Goal: Information Seeking & Learning: Get advice/opinions

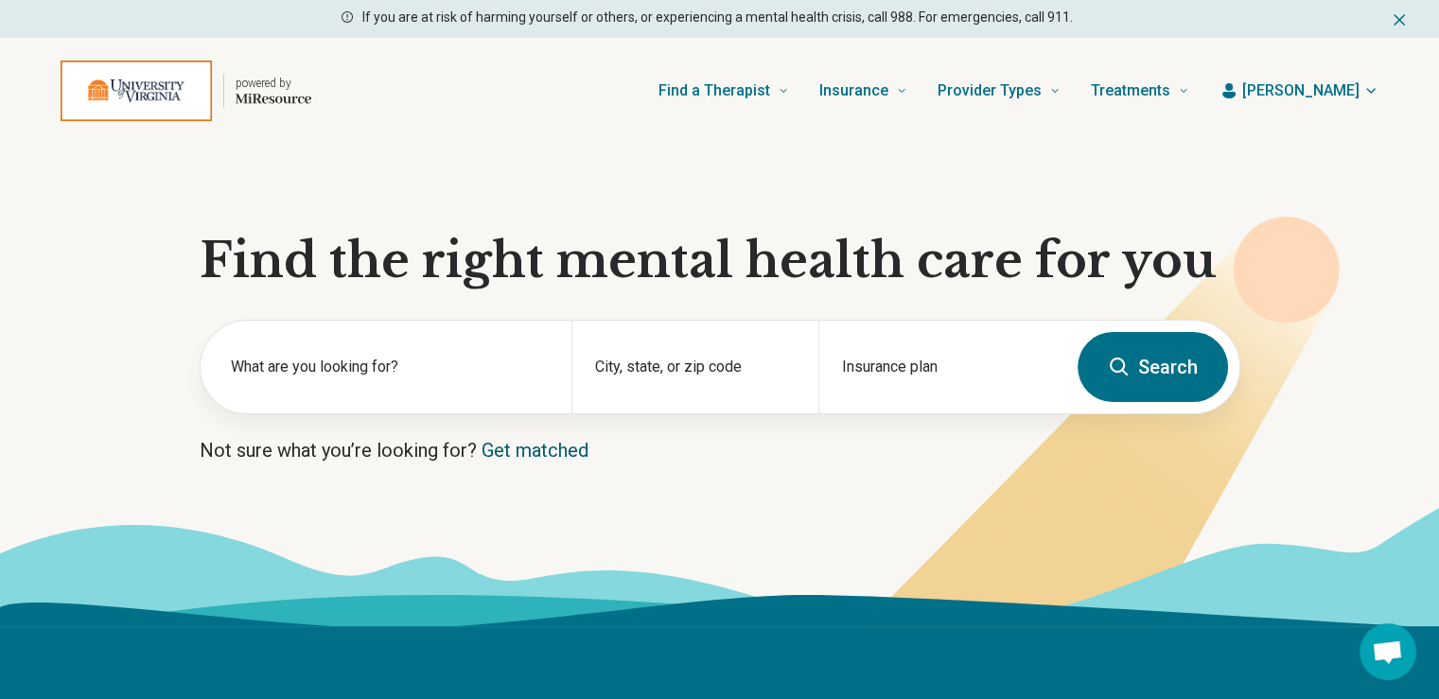
click at [546, 451] on link "Get matched" at bounding box center [535, 450] width 107 height 23
click at [284, 370] on label "What are you looking for?" at bounding box center [390, 367] width 318 height 23
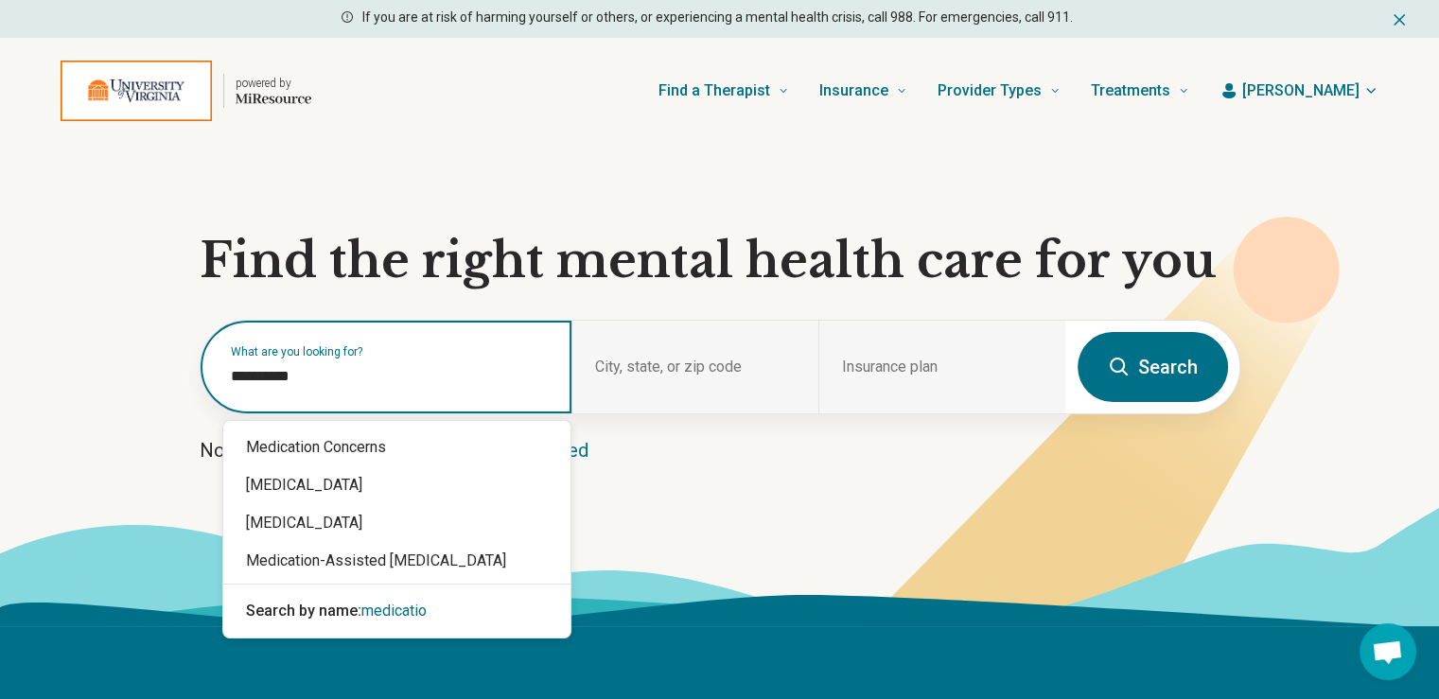
type input "**********"
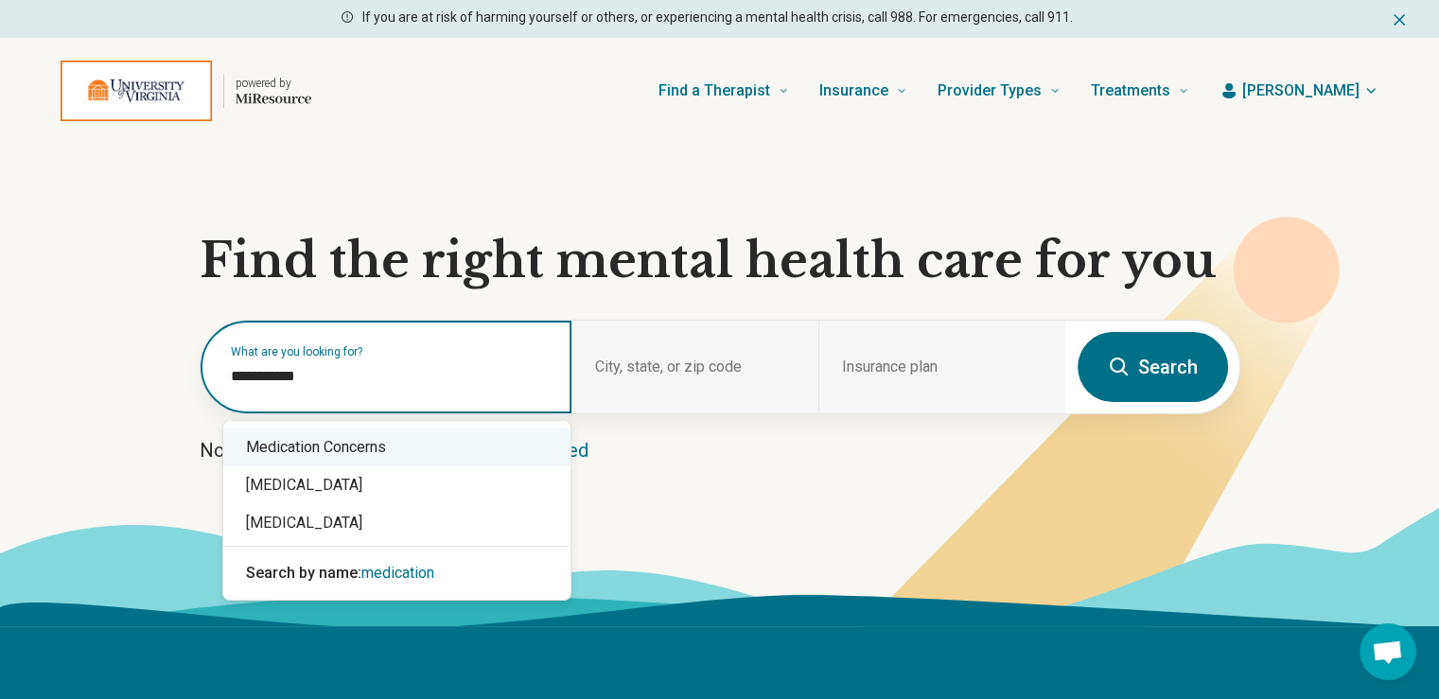
click at [348, 448] on div "Medication Concerns" at bounding box center [396, 448] width 347 height 38
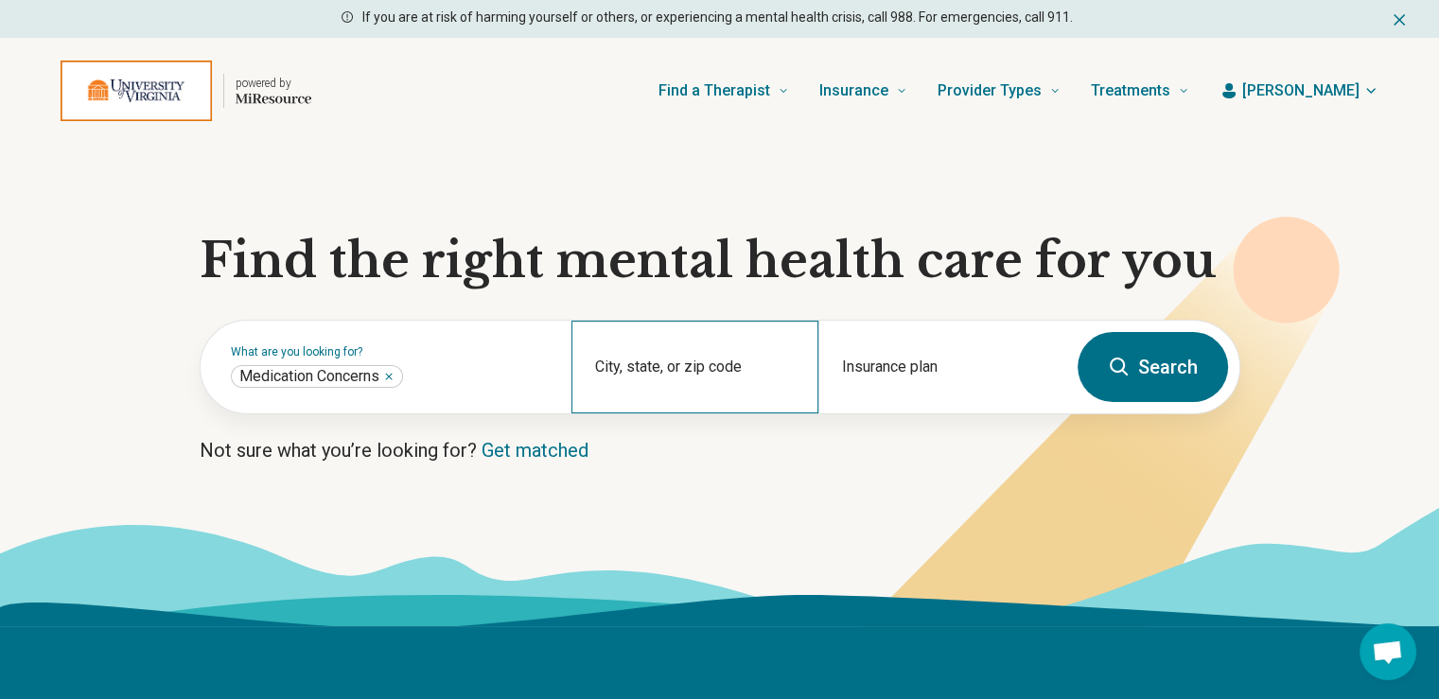
click at [687, 364] on div "City, state, or zip code" at bounding box center [694, 367] width 247 height 93
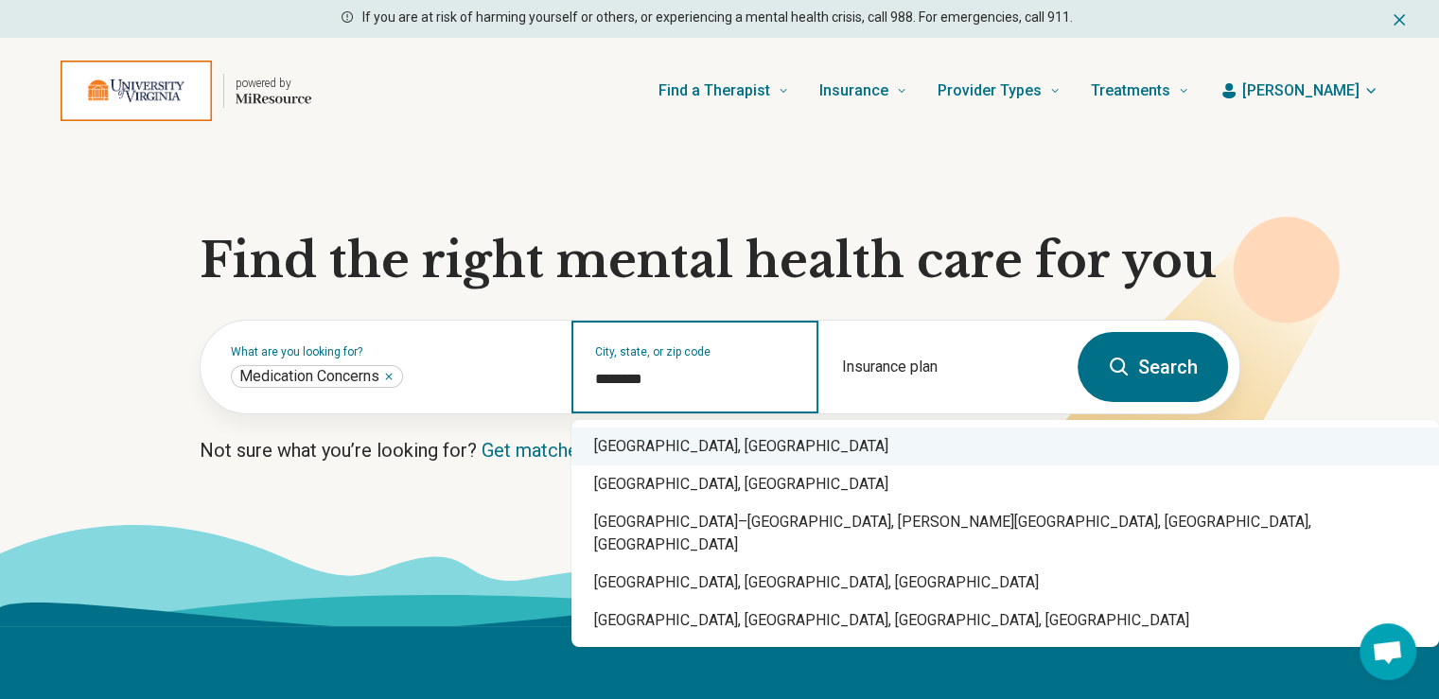
click at [704, 443] on div "[GEOGRAPHIC_DATA], [GEOGRAPHIC_DATA]" at bounding box center [1005, 447] width 868 height 38
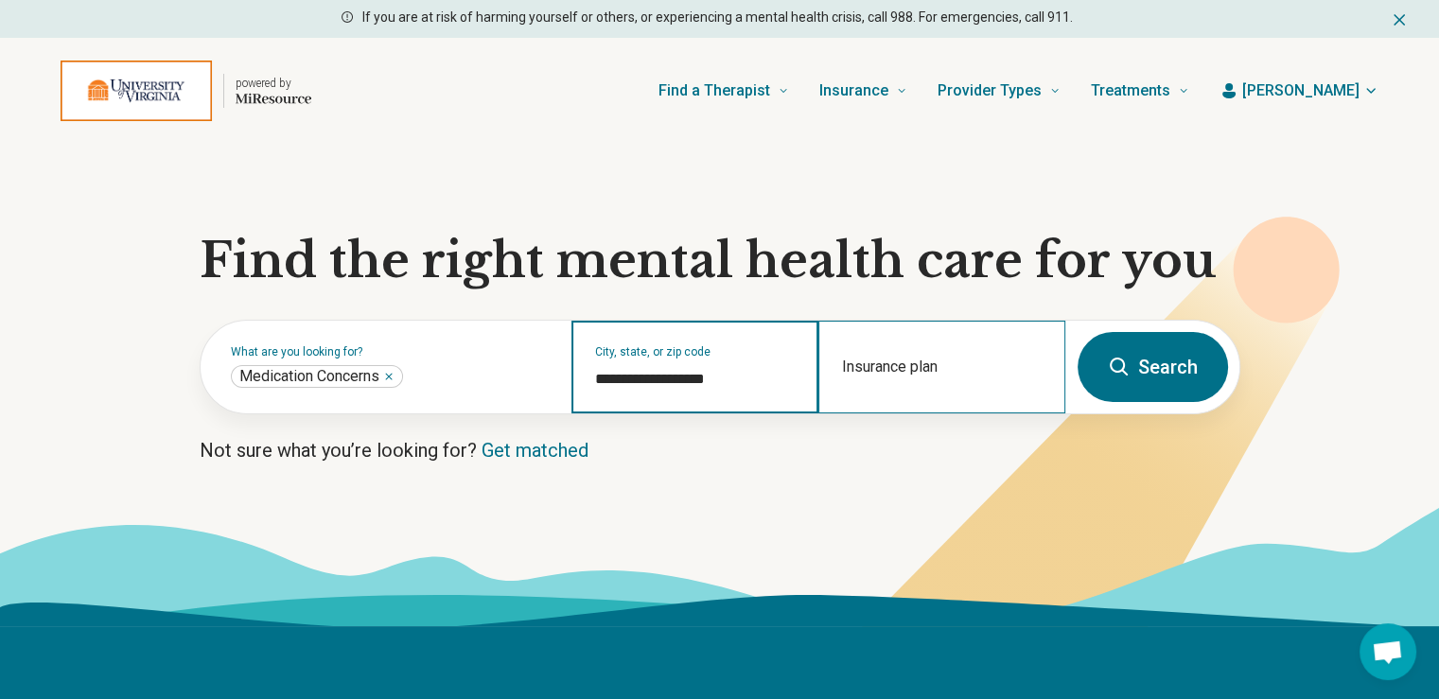
type input "**********"
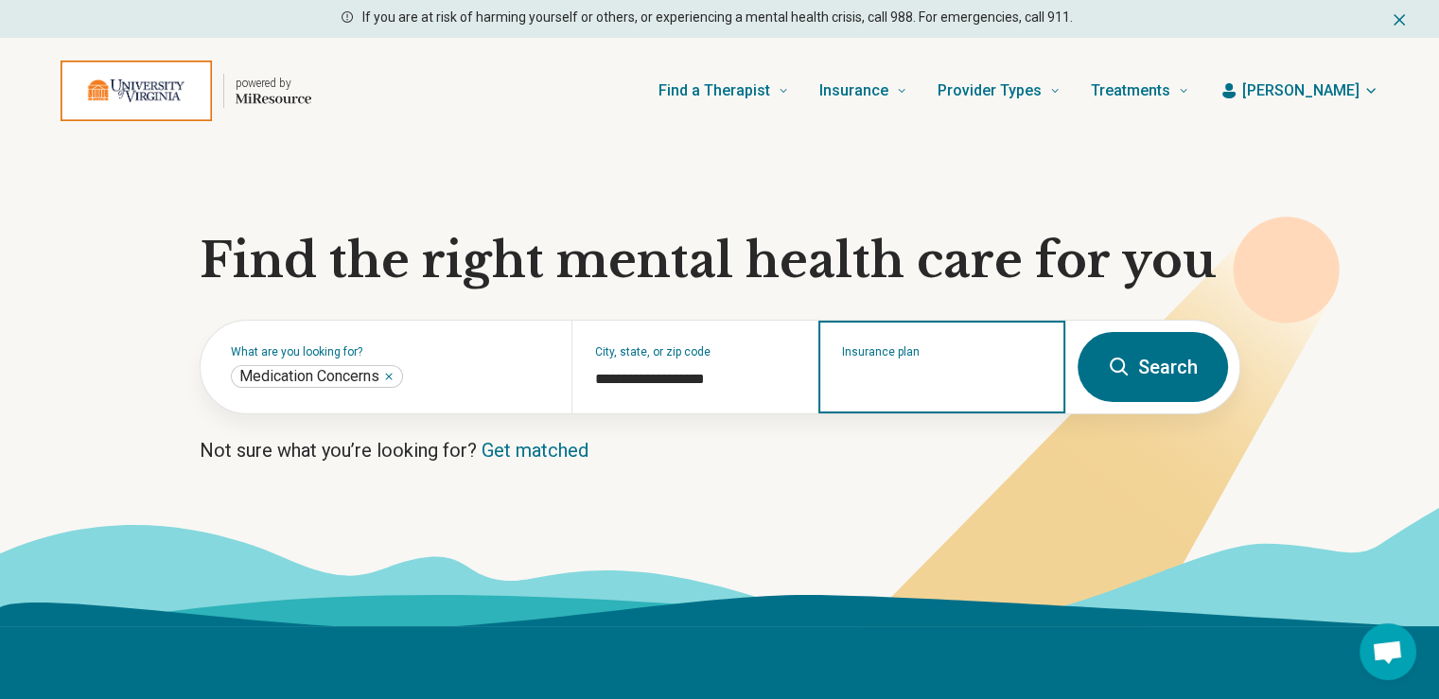
click at [889, 372] on input "Insurance plan" at bounding box center [942, 379] width 201 height 23
type input "*******"
click at [950, 457] on div "Carelon Behavioral Health" at bounding box center [931, 448] width 222 height 38
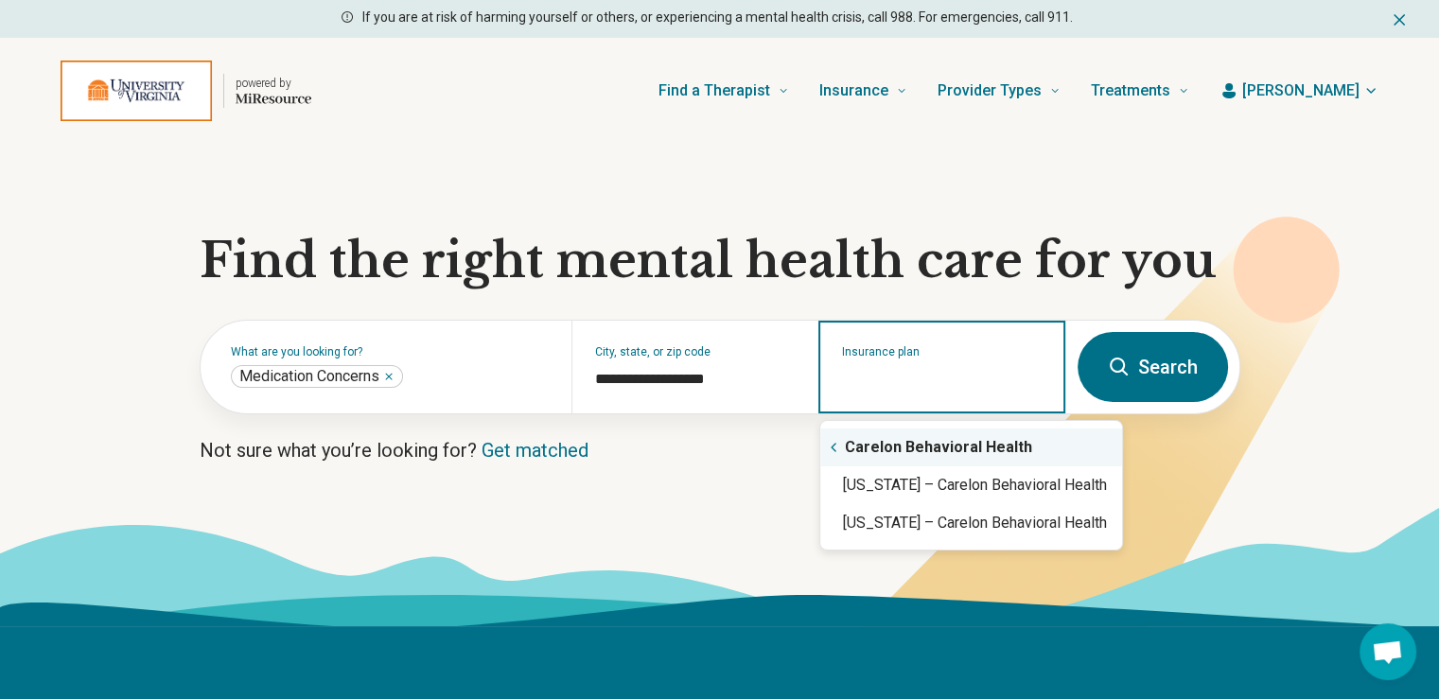
click at [910, 387] on input "Insurance plan" at bounding box center [942, 379] width 201 height 23
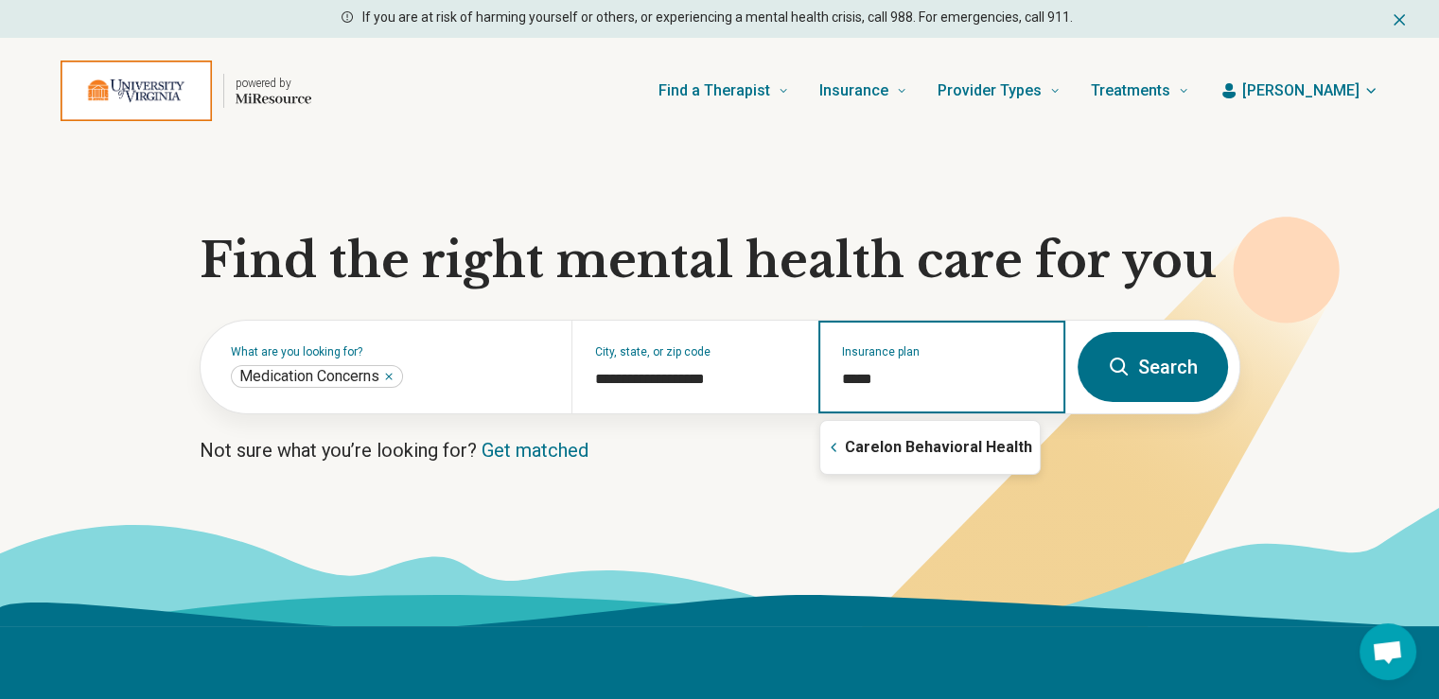
type input "******"
click at [986, 447] on div "Anthem" at bounding box center [931, 448] width 223 height 38
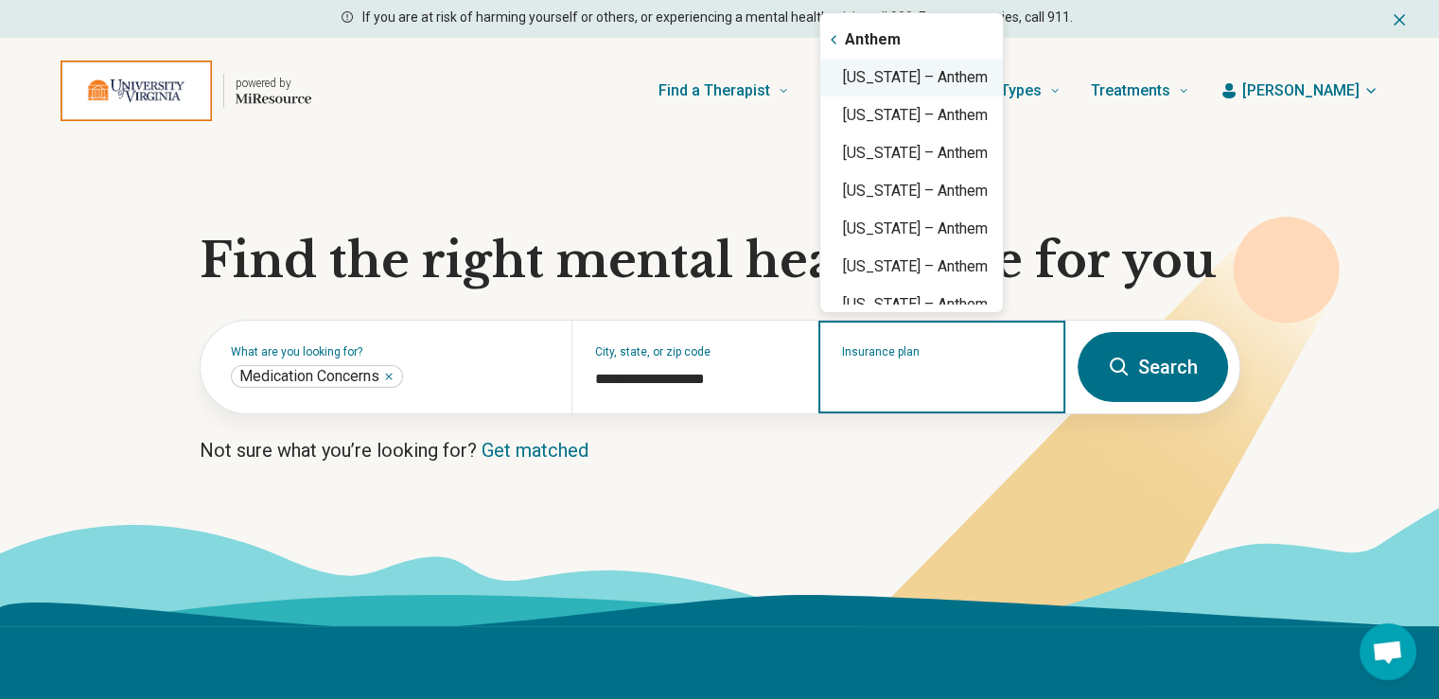
click at [923, 79] on div "[US_STATE] – Anthem" at bounding box center [911, 78] width 183 height 38
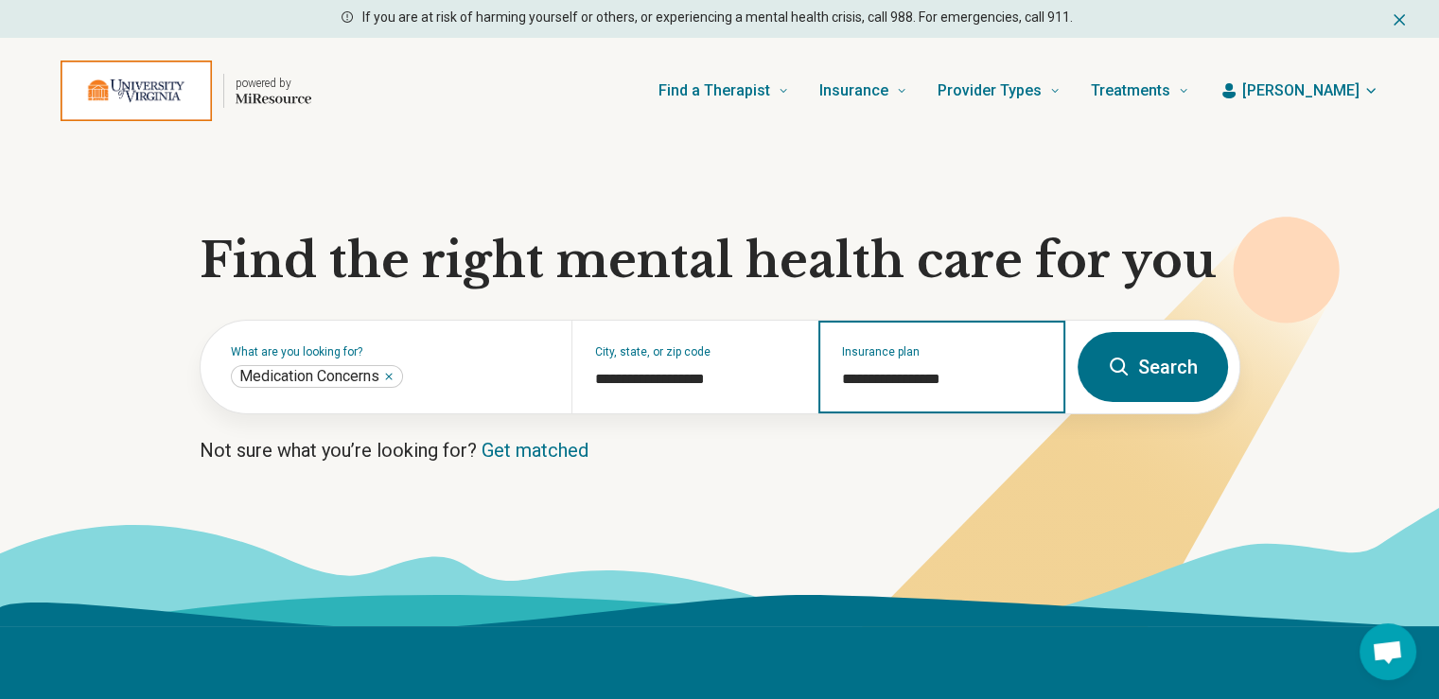
type input "**********"
click at [1161, 378] on button "Search" at bounding box center [1153, 367] width 150 height 70
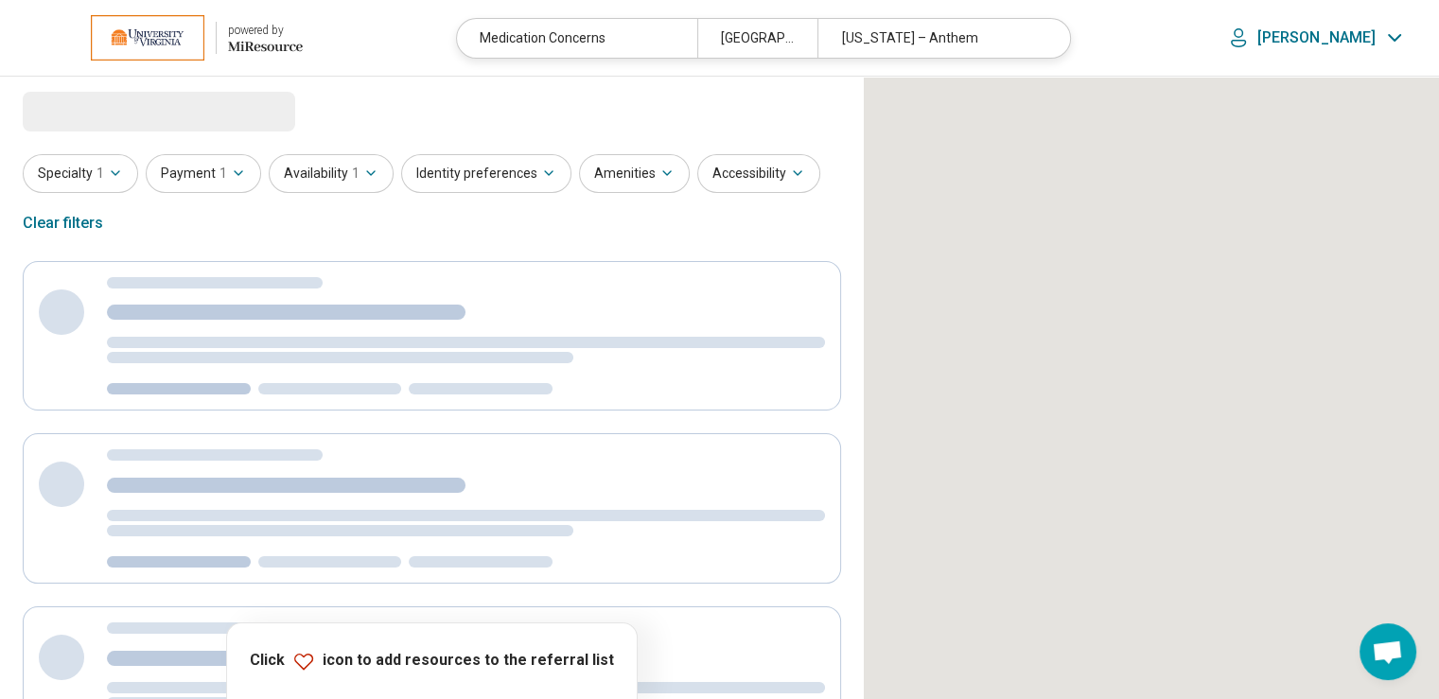
select select "***"
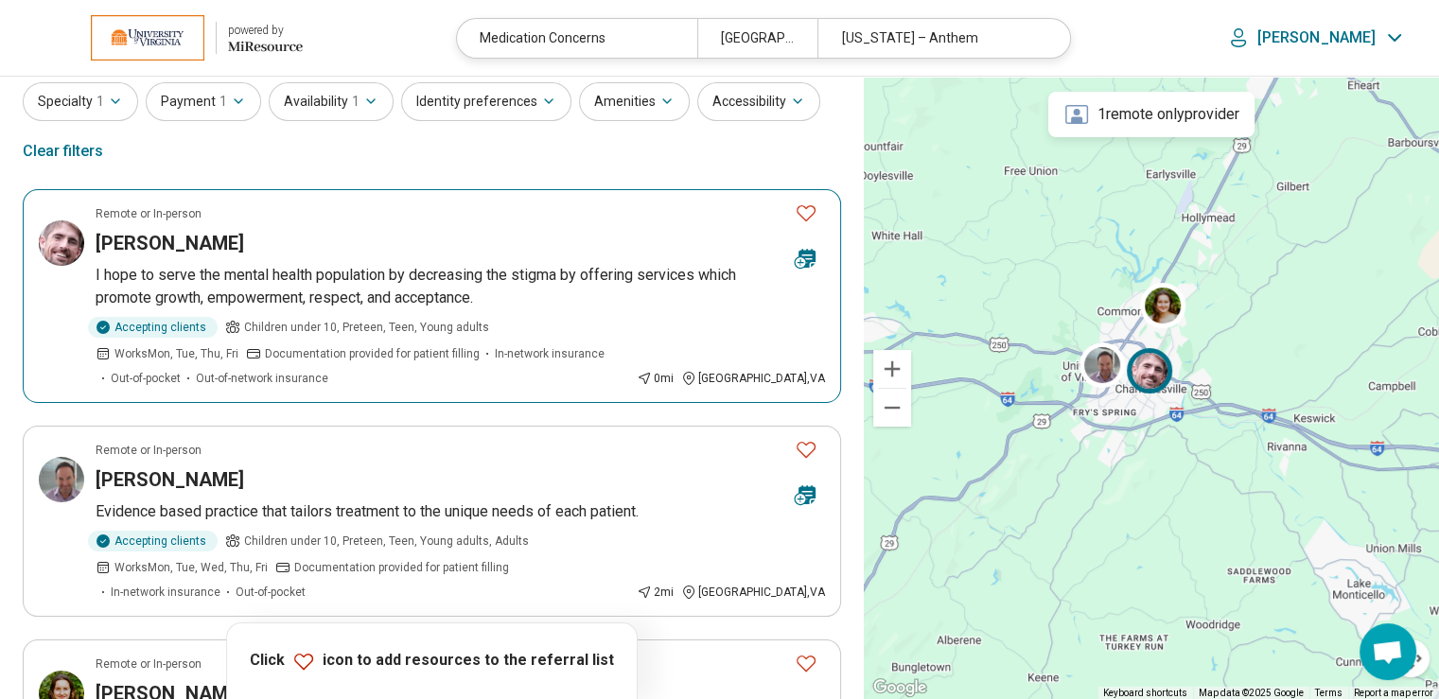
scroll to position [95, 0]
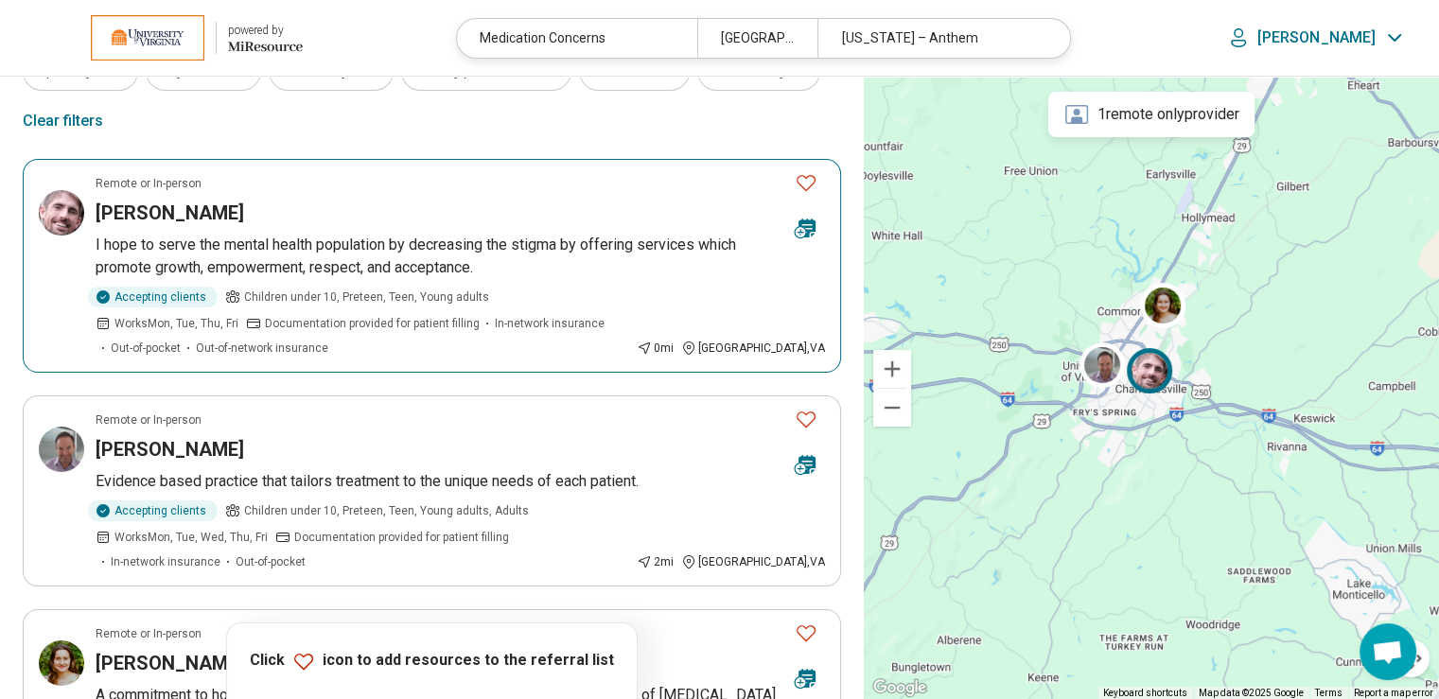
click at [161, 220] on h3 "[PERSON_NAME]" at bounding box center [170, 213] width 149 height 26
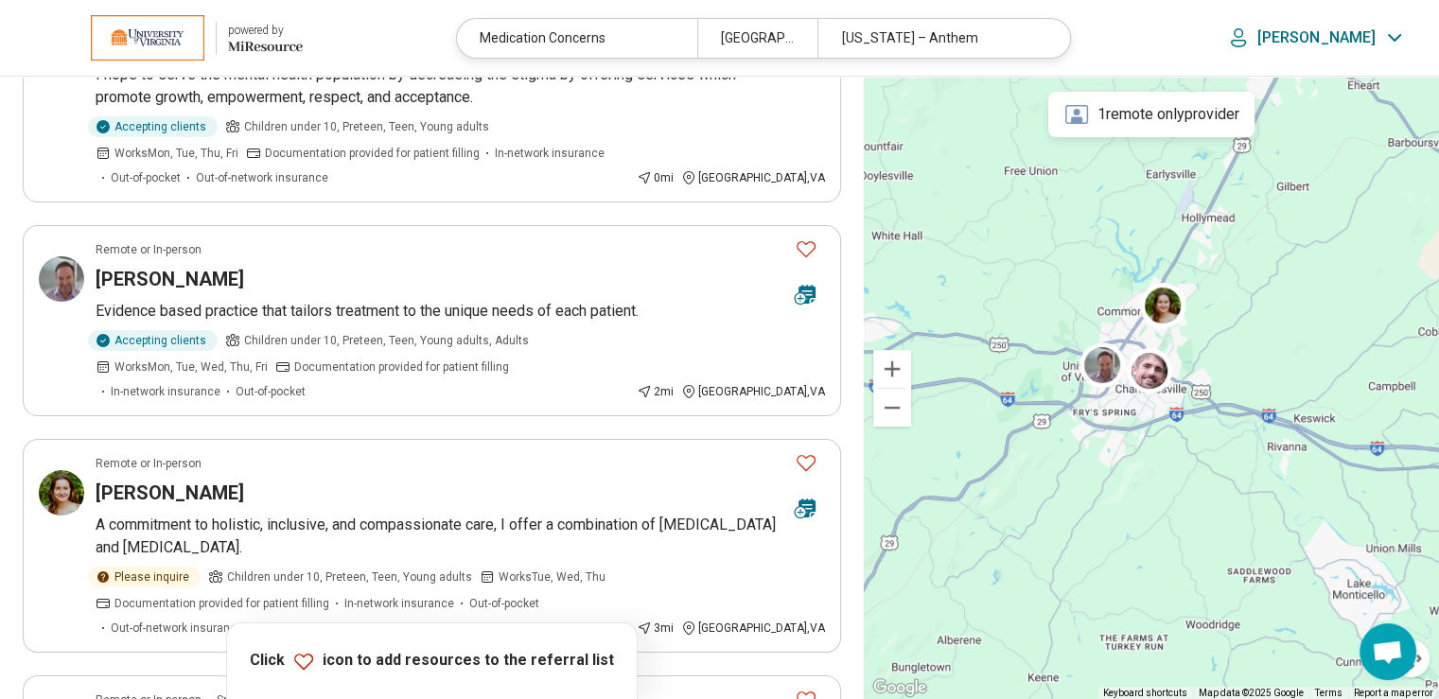
scroll to position [378, 0]
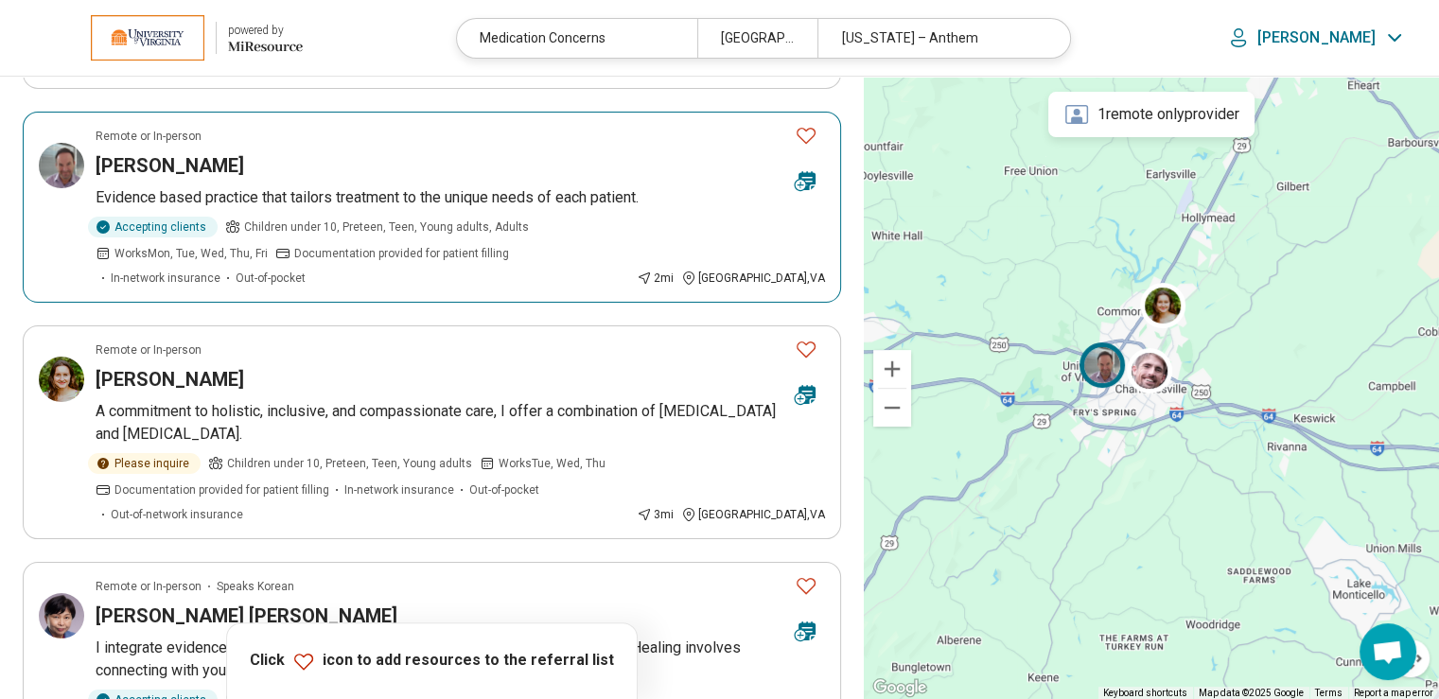
click at [170, 162] on h3 "[PERSON_NAME]" at bounding box center [170, 165] width 149 height 26
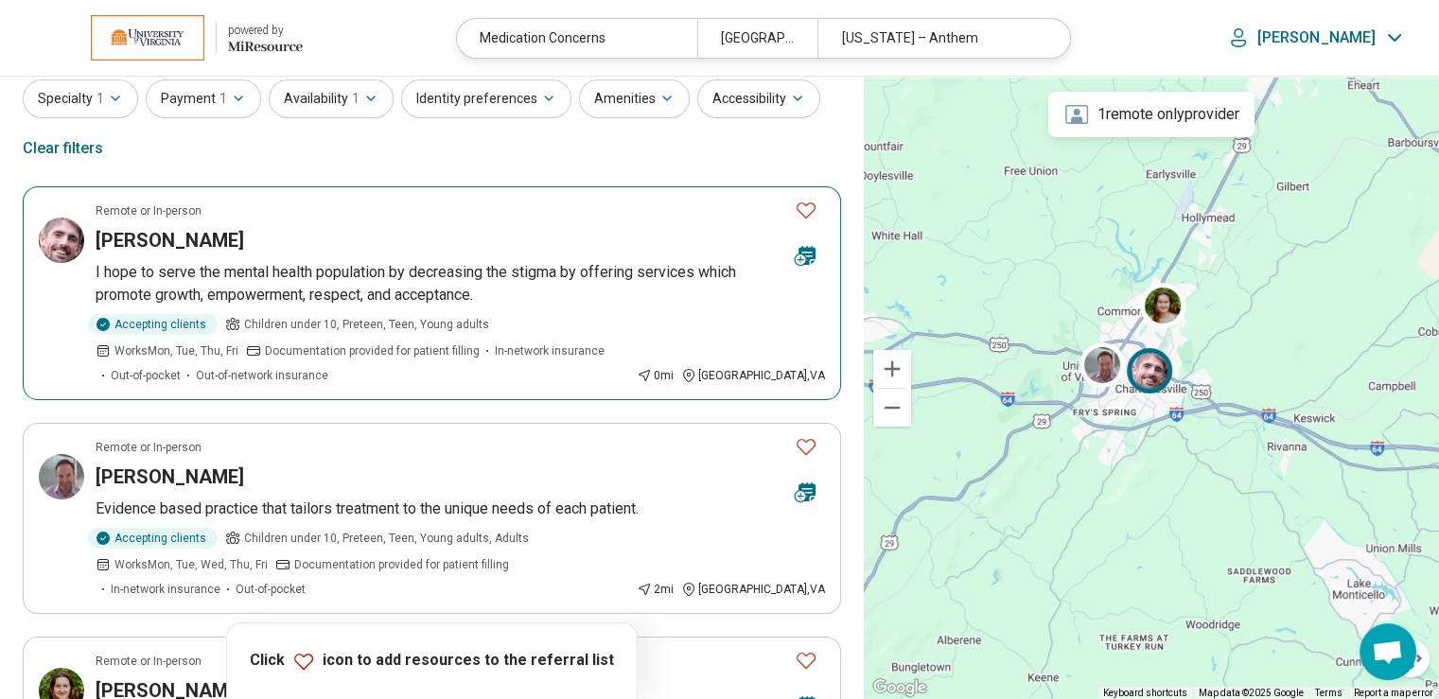
scroll to position [95, 0]
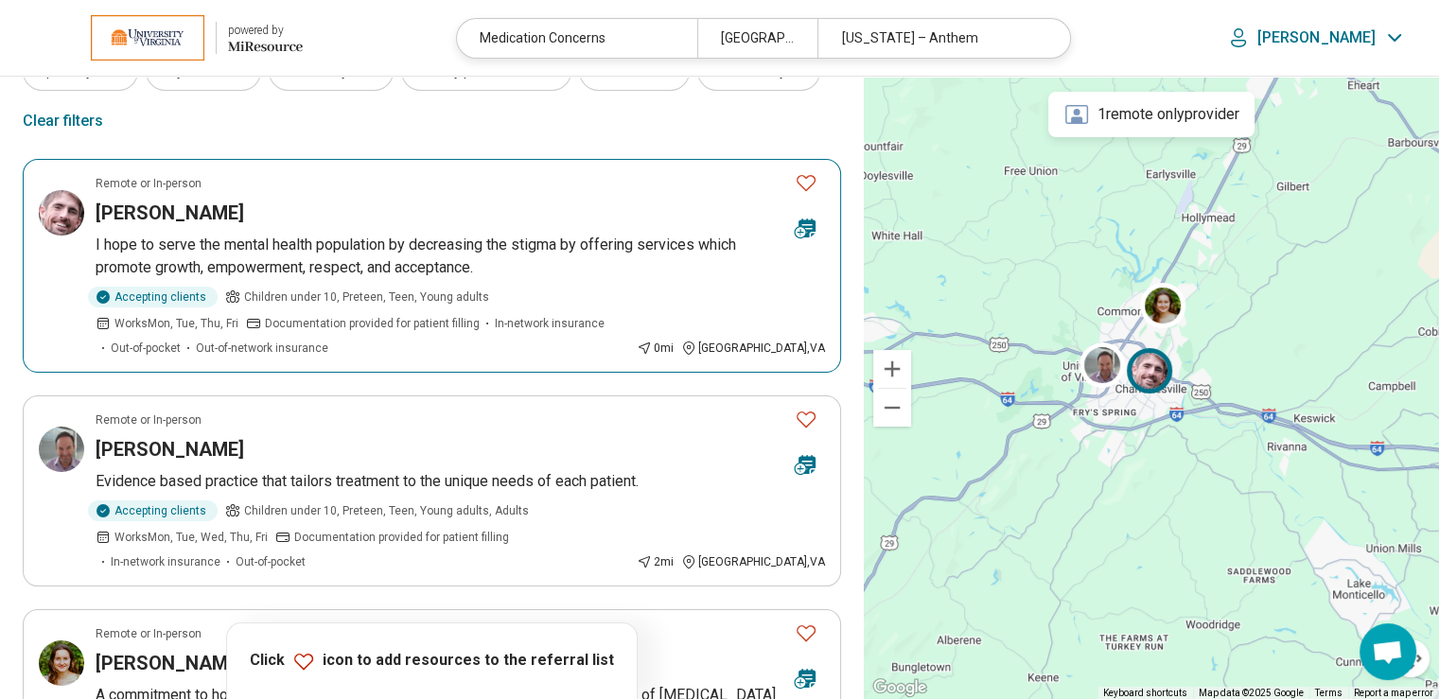
click at [809, 189] on icon "Favorite" at bounding box center [806, 182] width 23 height 23
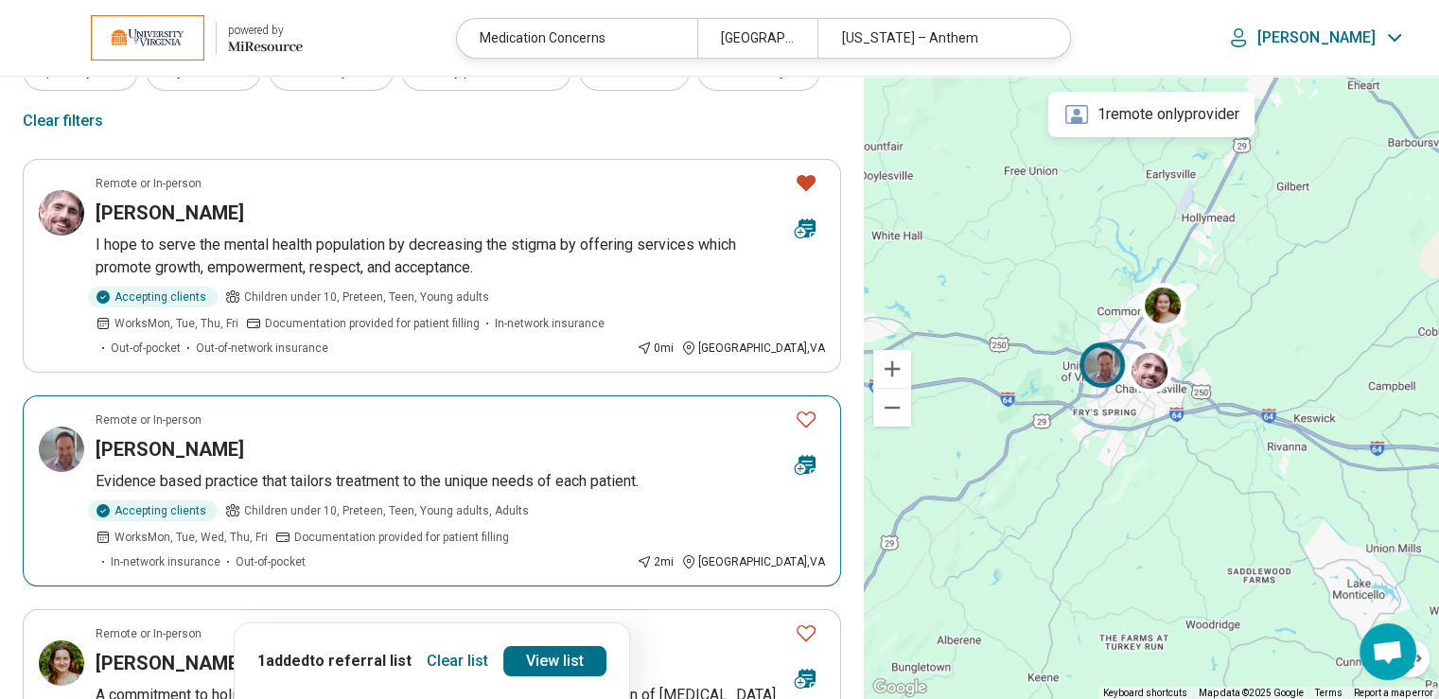
drag, startPoint x: 808, startPoint y: 419, endPoint x: 764, endPoint y: 417, distance: 43.6
click at [798, 417] on icon "Favorite" at bounding box center [806, 419] width 23 height 23
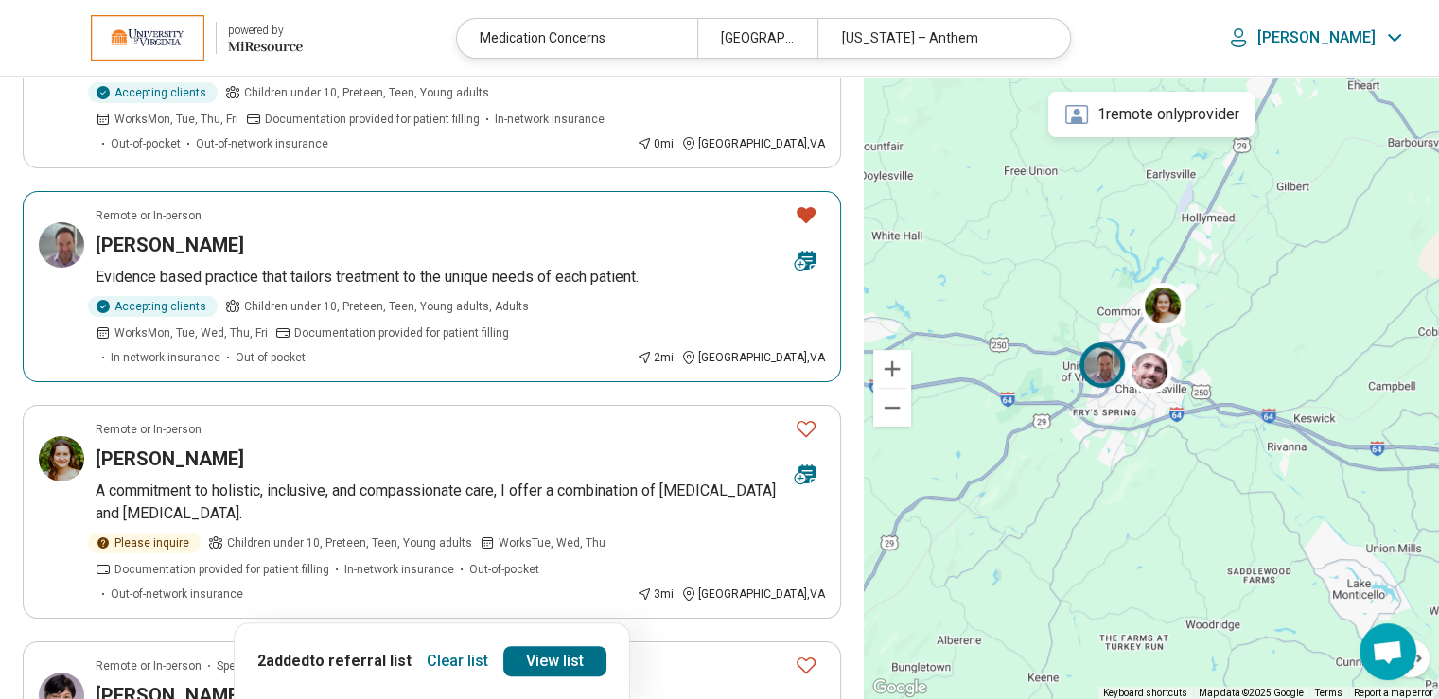
scroll to position [378, 0]
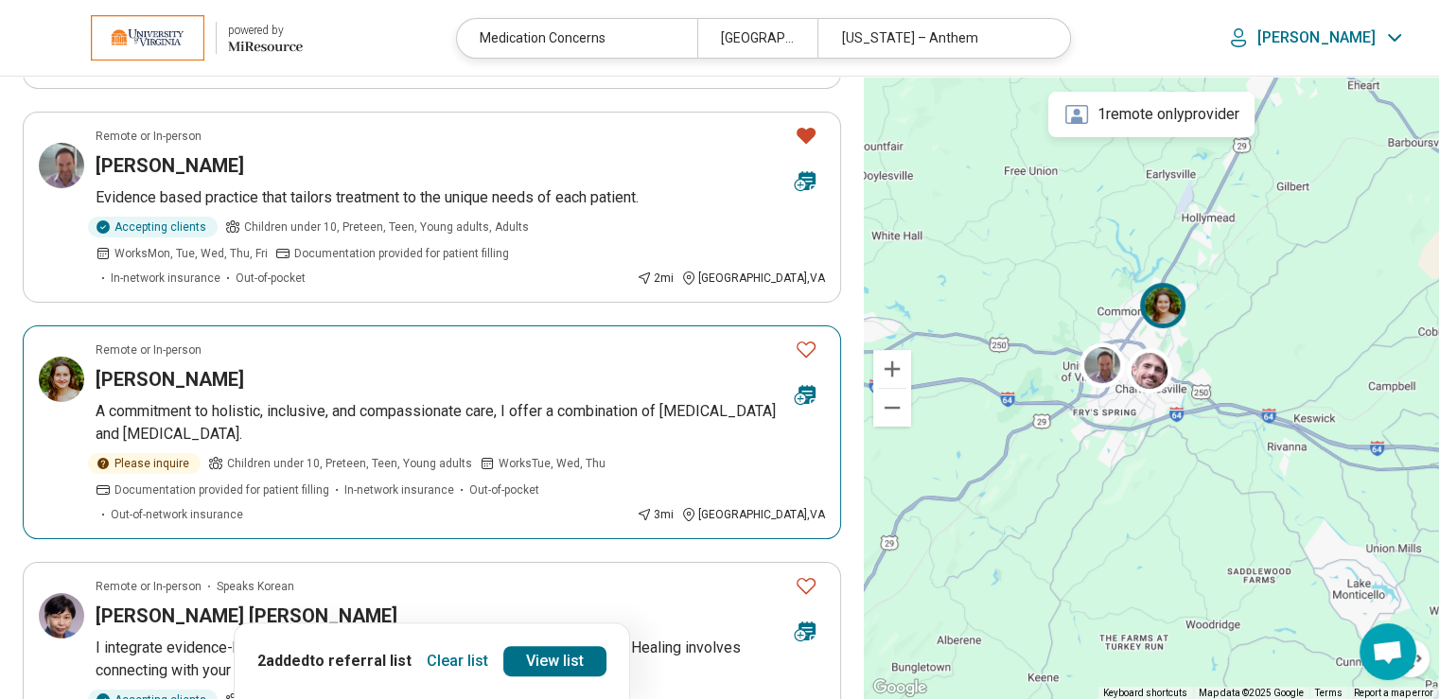
click at [804, 350] on icon "Favorite" at bounding box center [806, 349] width 23 height 23
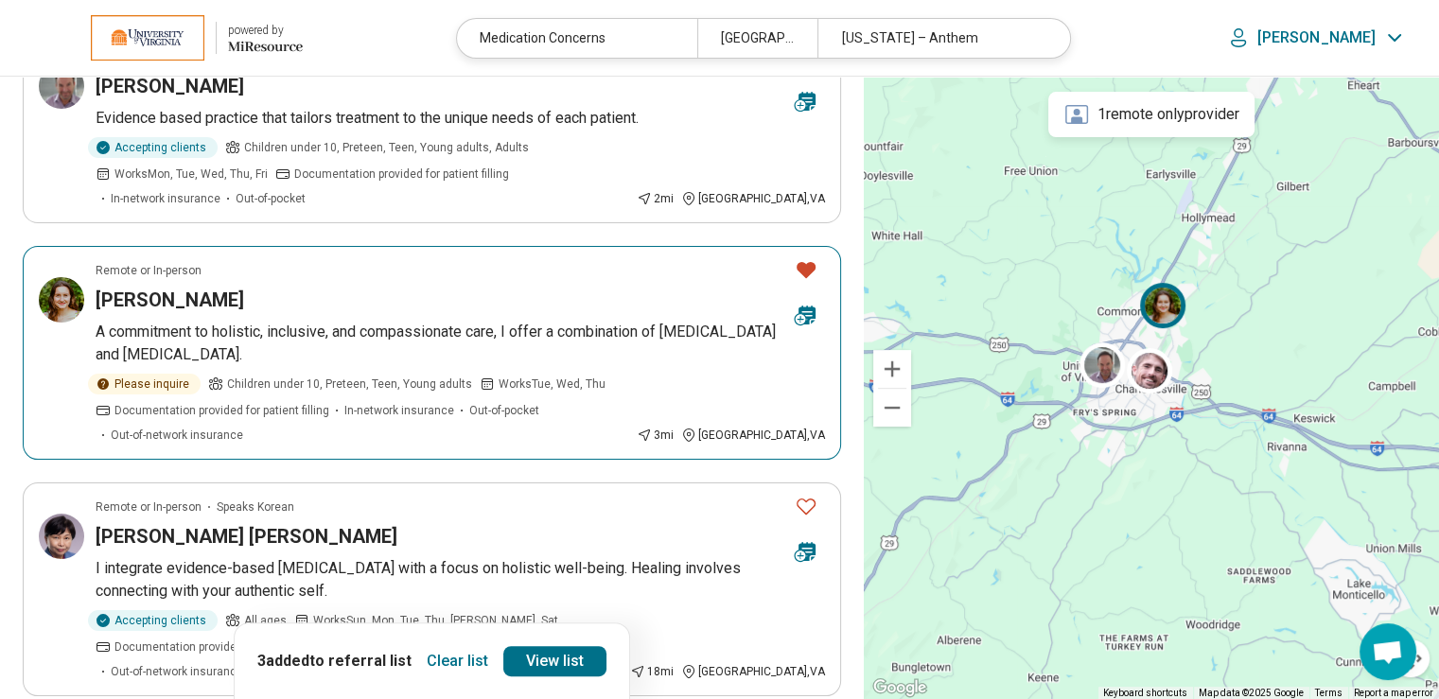
scroll to position [568, 0]
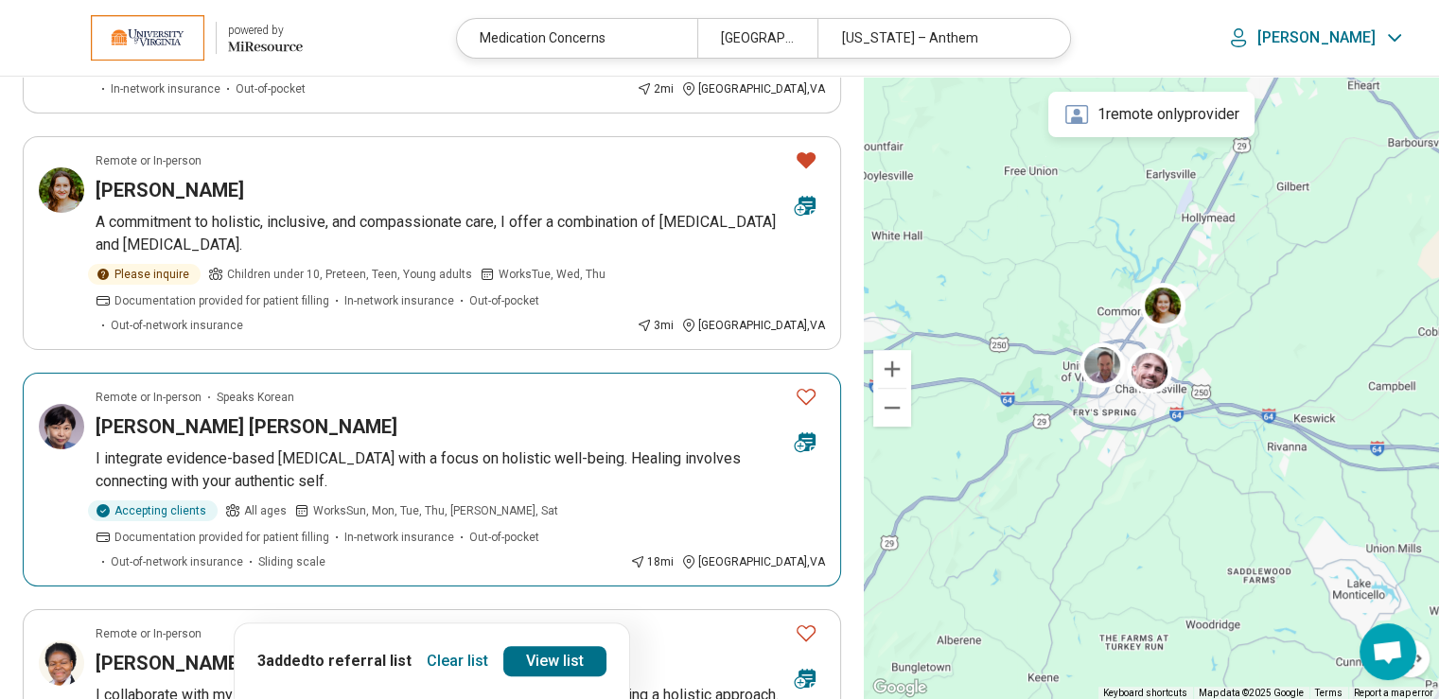
click at [810, 392] on icon "Favorite" at bounding box center [806, 396] width 23 height 23
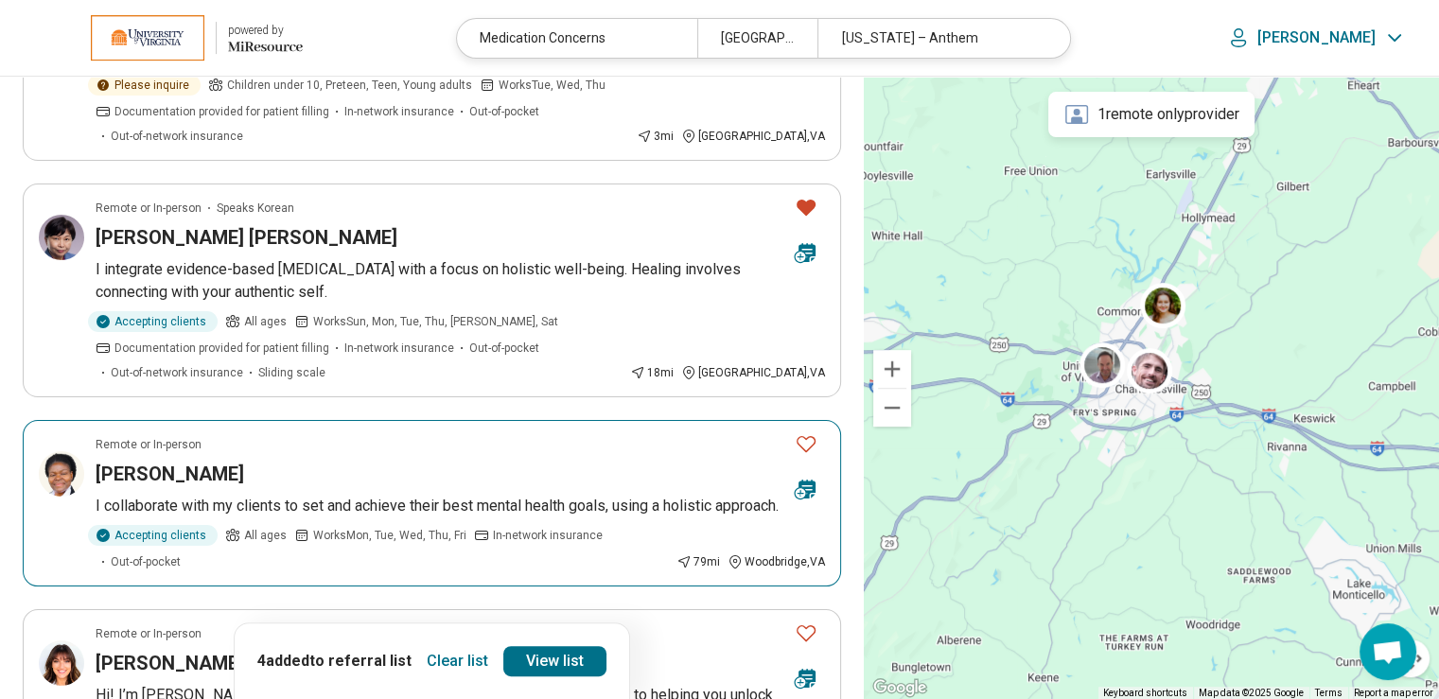
click at [806, 443] on icon "Favorite" at bounding box center [806, 443] width 23 height 23
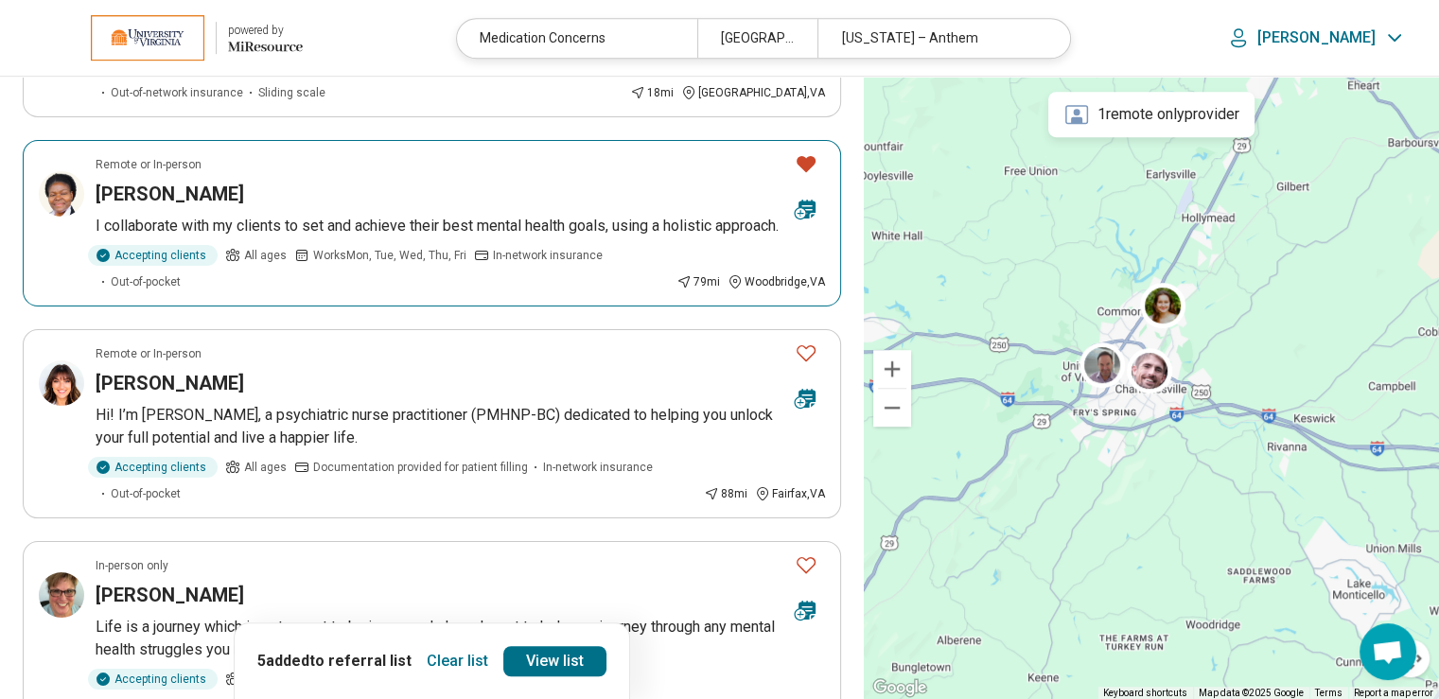
scroll to position [1041, 0]
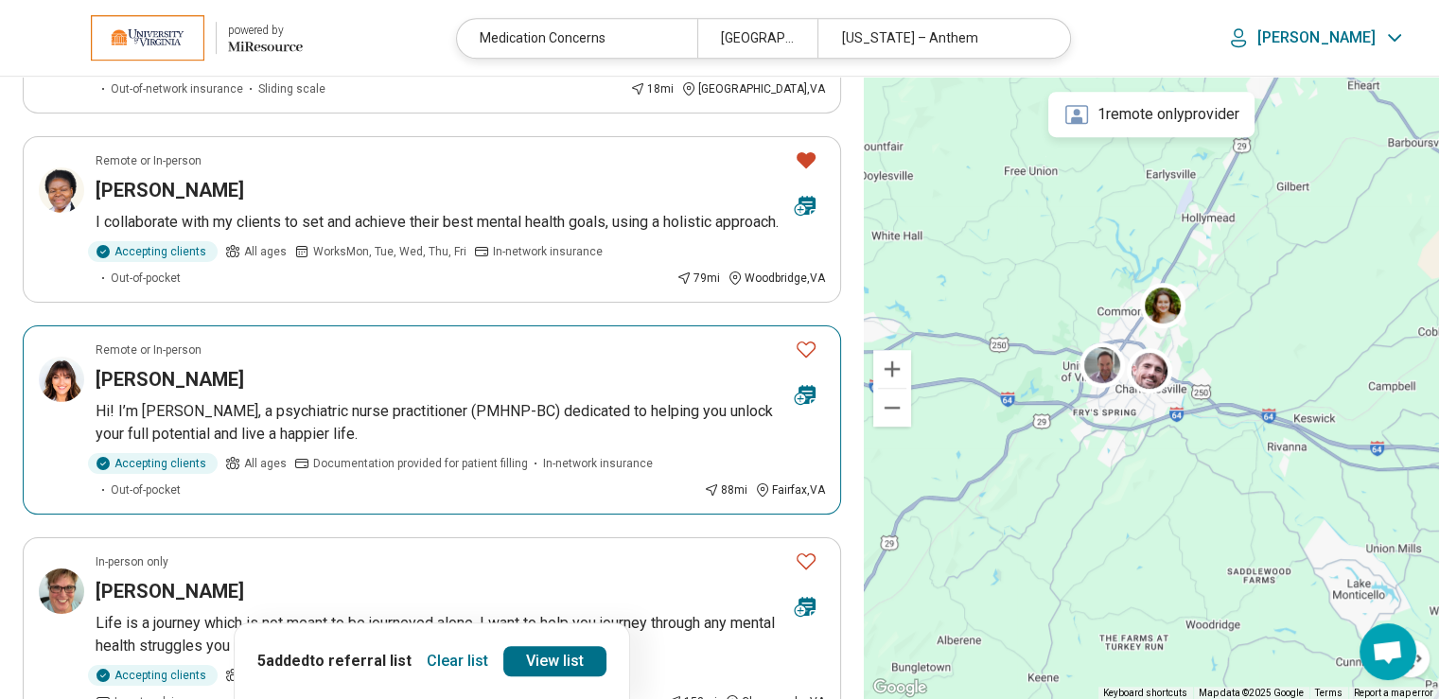
click at [805, 360] on icon "Favorite" at bounding box center [806, 349] width 23 height 23
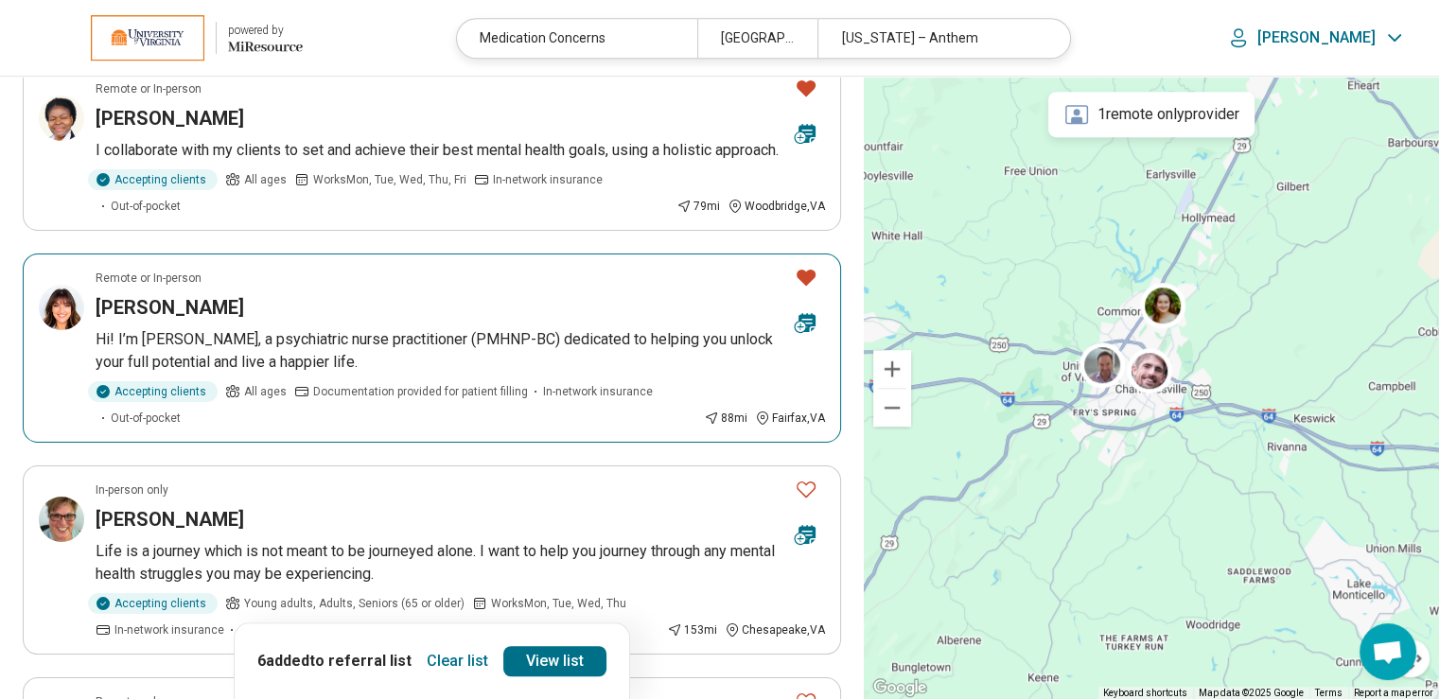
scroll to position [1230, 0]
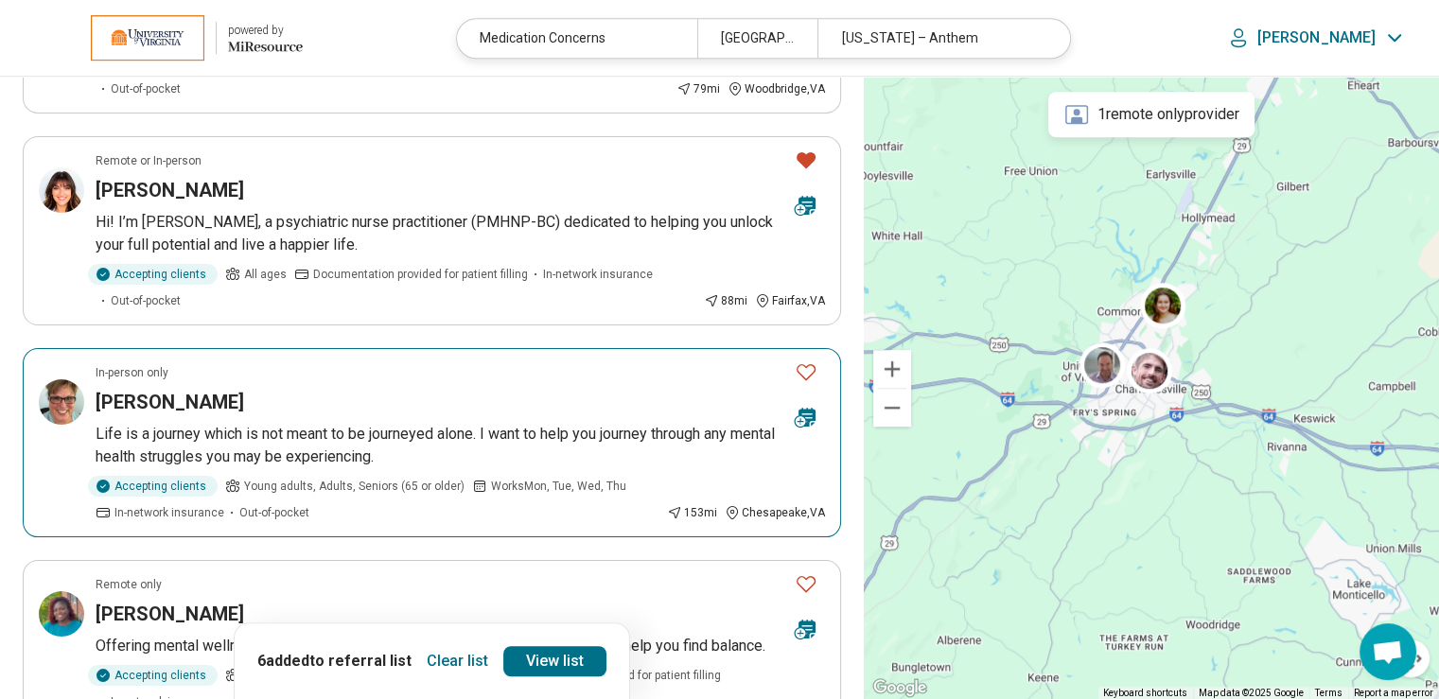
click at [806, 383] on icon "Favorite" at bounding box center [806, 371] width 23 height 23
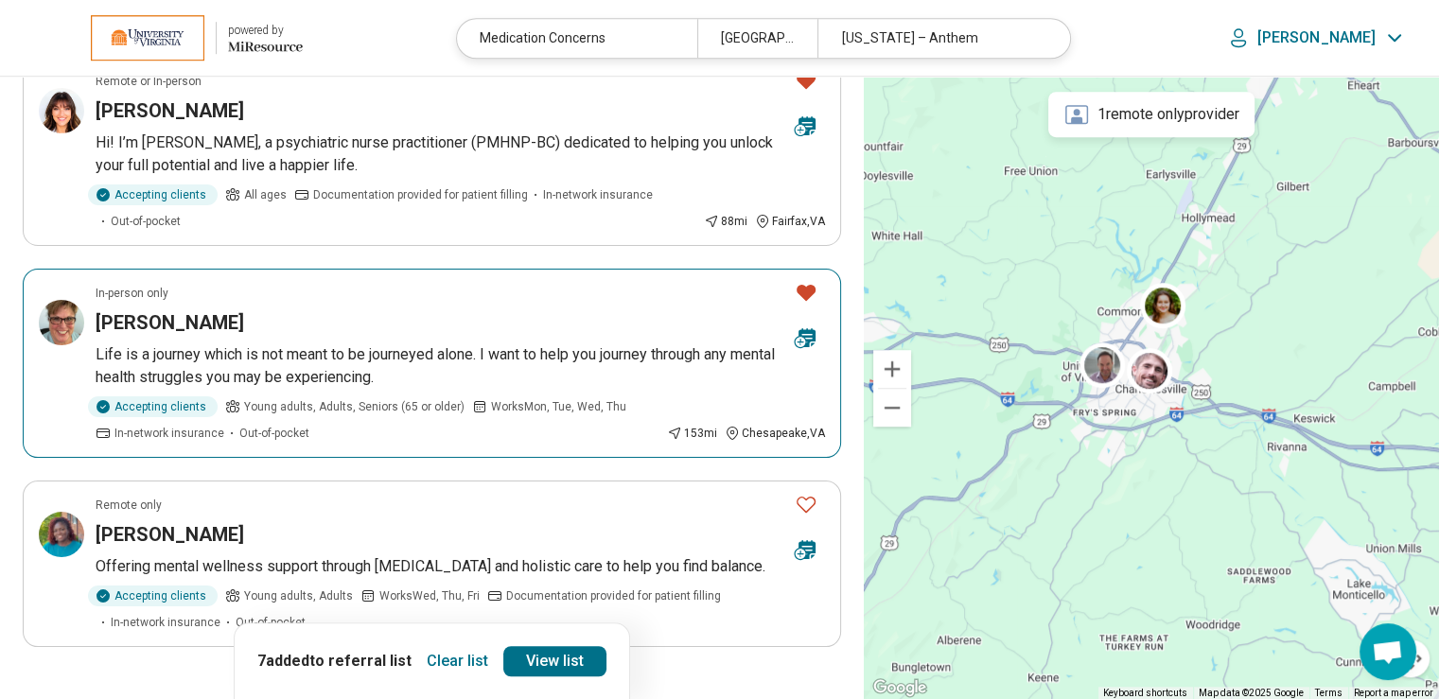
scroll to position [1419, 0]
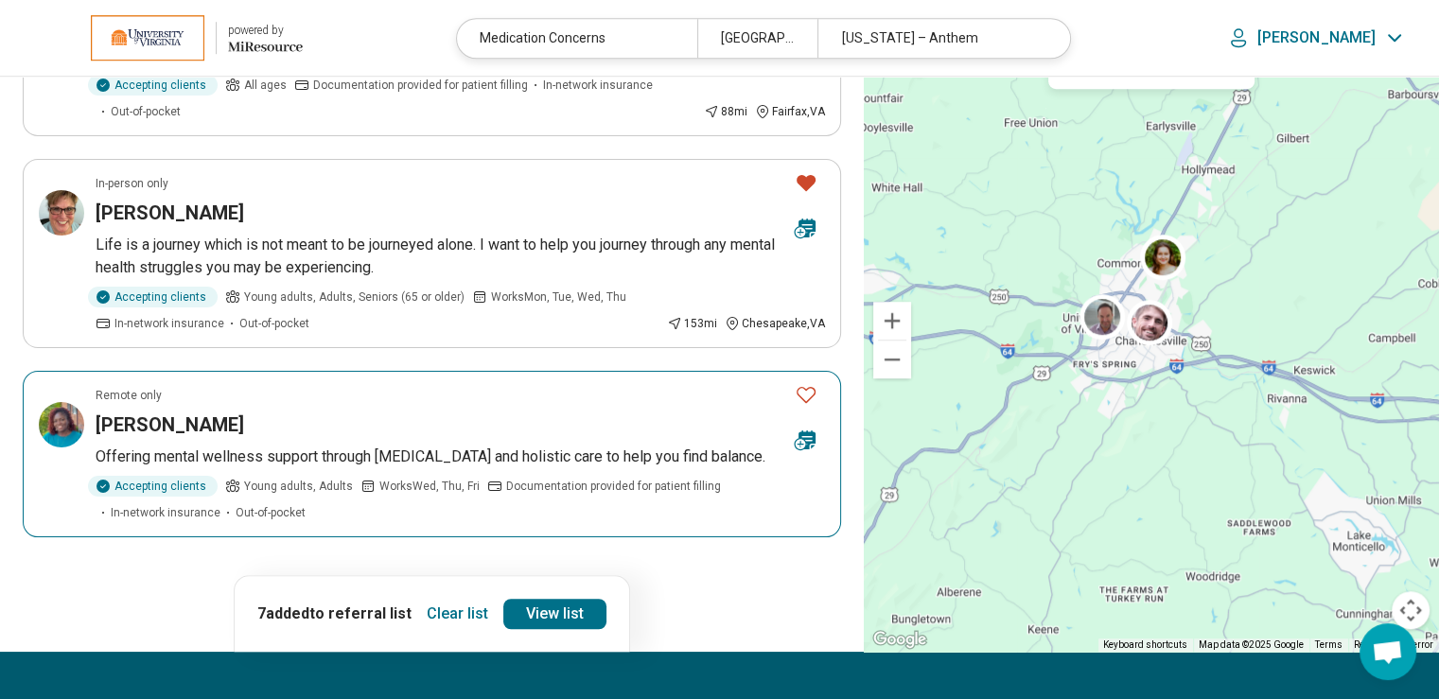
click at [810, 406] on icon "Favorite" at bounding box center [806, 394] width 23 height 23
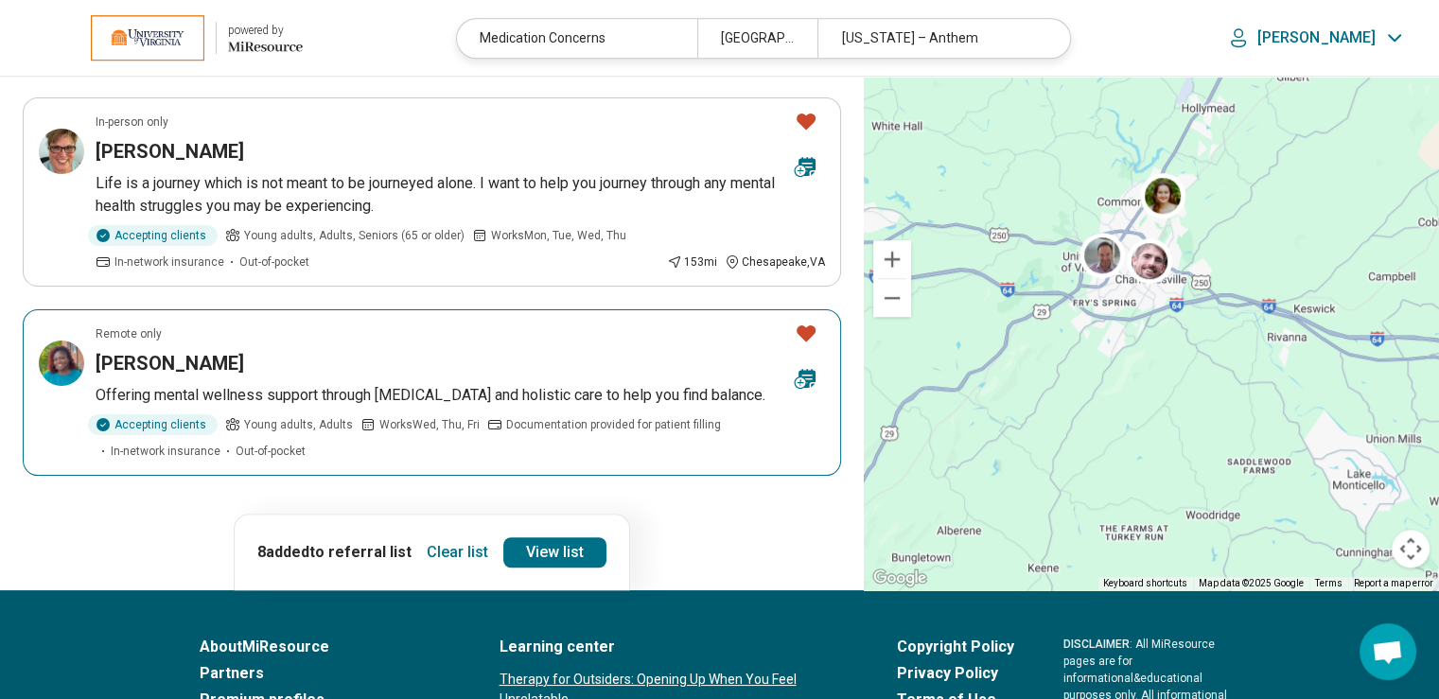
scroll to position [1514, 0]
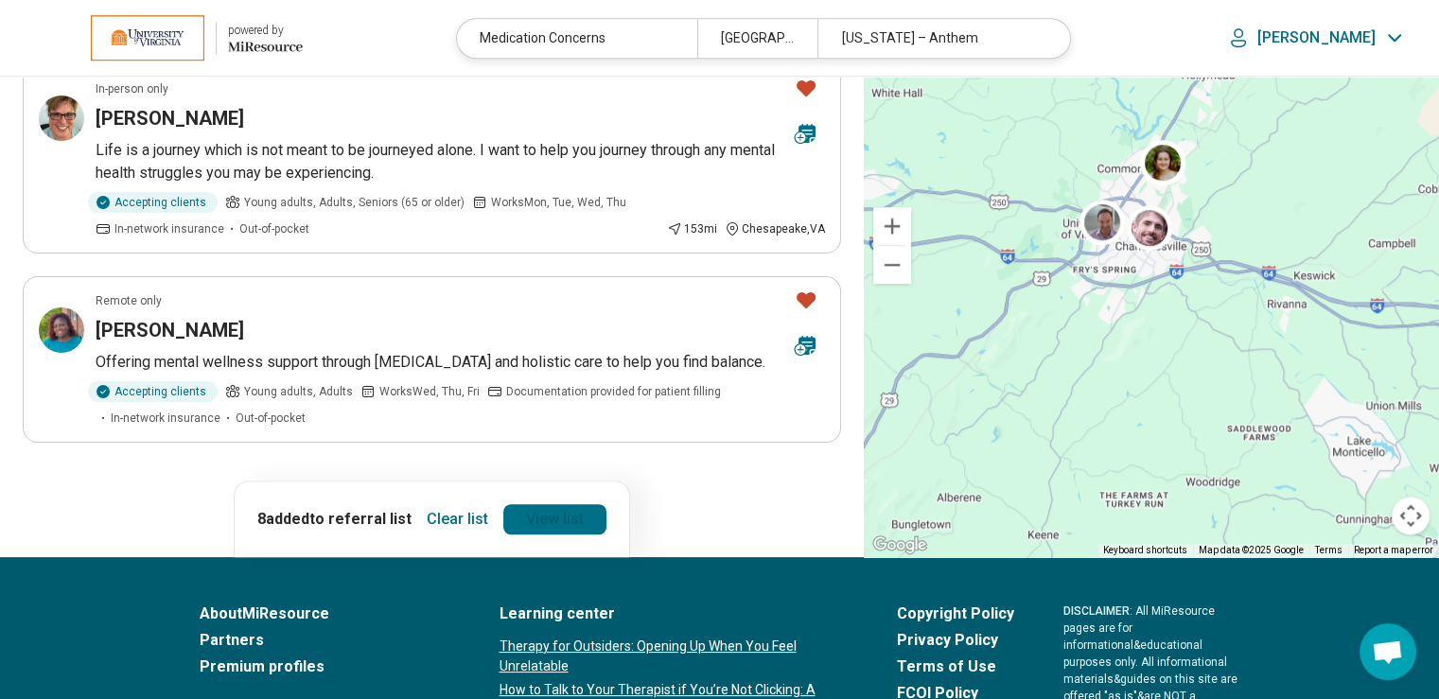
click at [558, 535] on link "View list" at bounding box center [554, 519] width 103 height 30
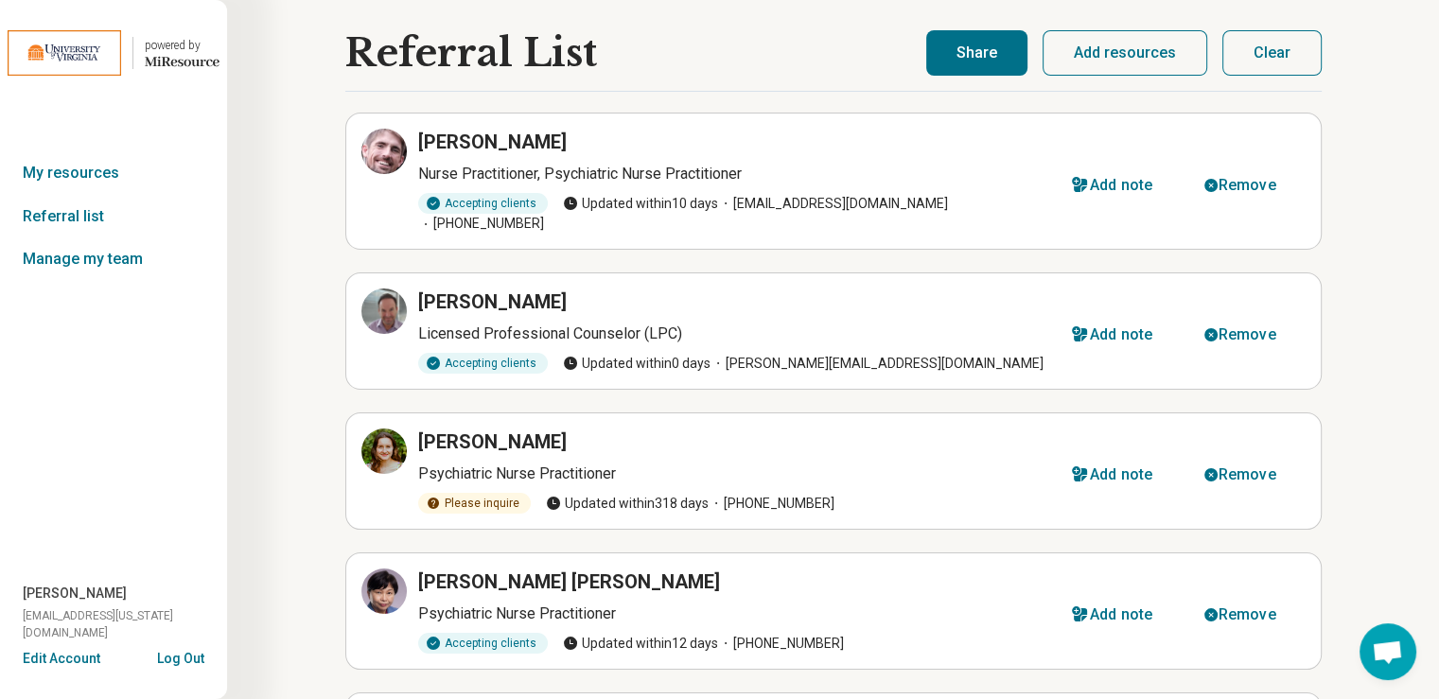
click at [972, 58] on button "Share" at bounding box center [976, 52] width 101 height 45
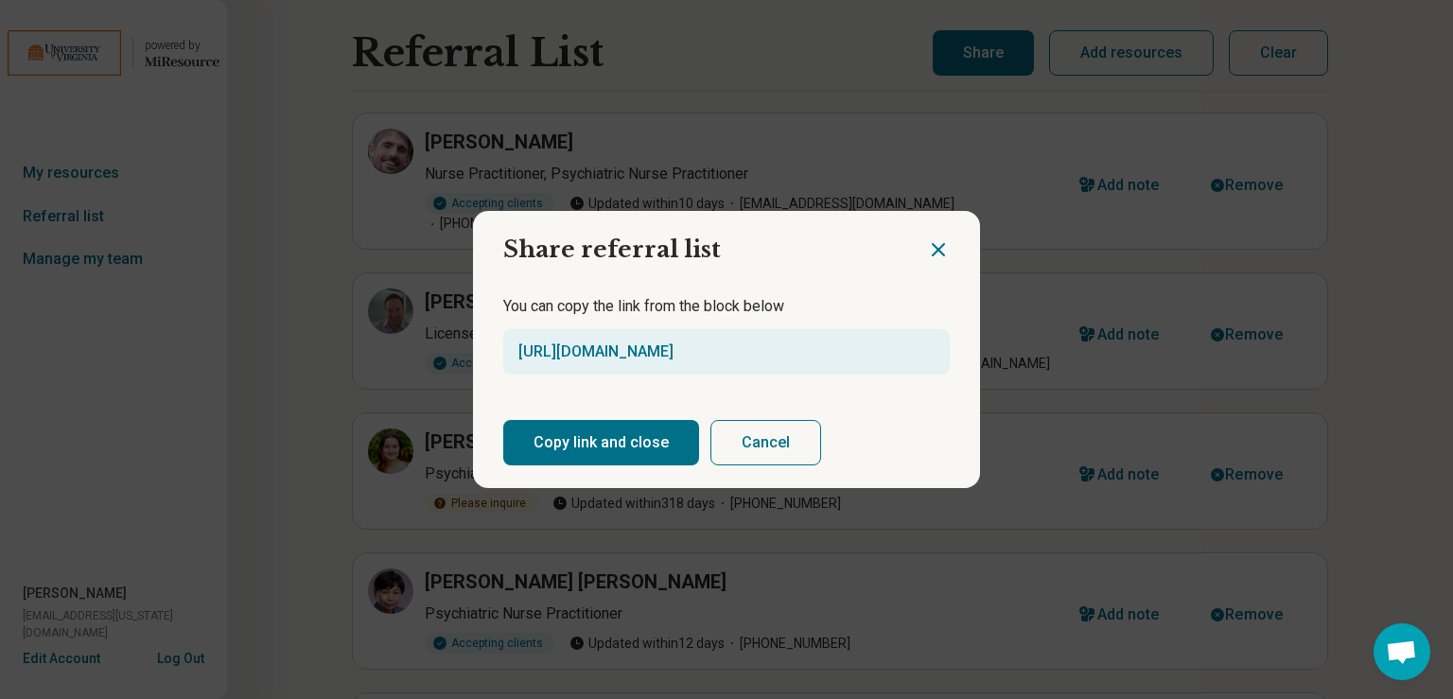
click at [597, 436] on button "Copy link and close" at bounding box center [601, 442] width 196 height 45
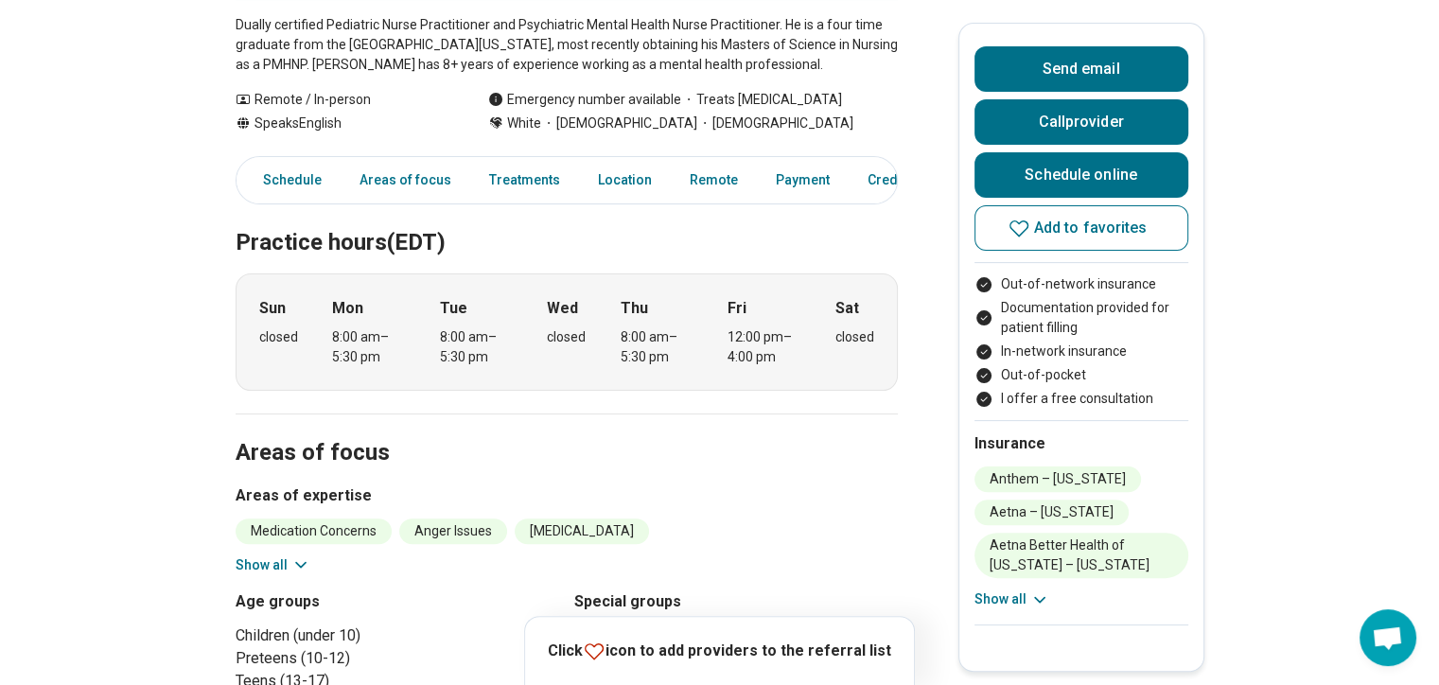
scroll to position [473, 0]
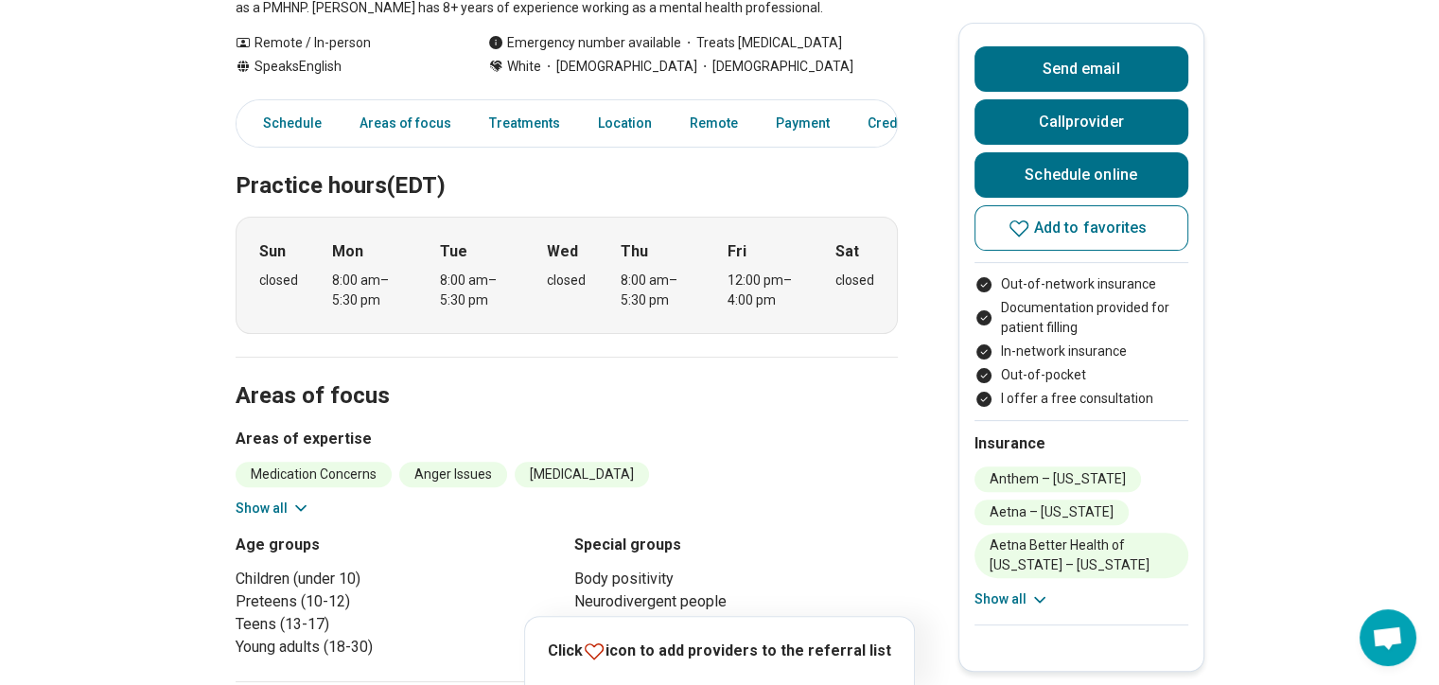
drag, startPoint x: 295, startPoint y: 429, endPoint x: 147, endPoint y: 391, distance: 153.3
click at [294, 499] on button "Show all" at bounding box center [273, 509] width 75 height 20
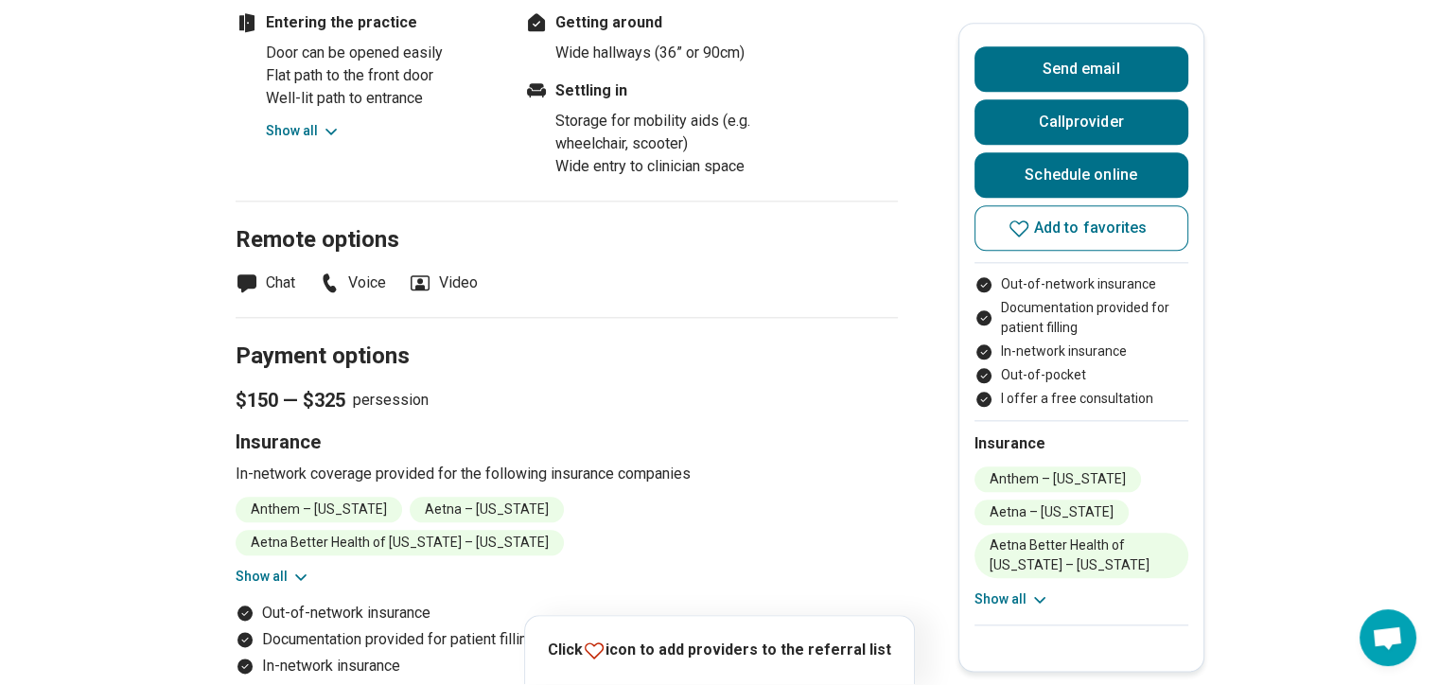
scroll to position [2176, 0]
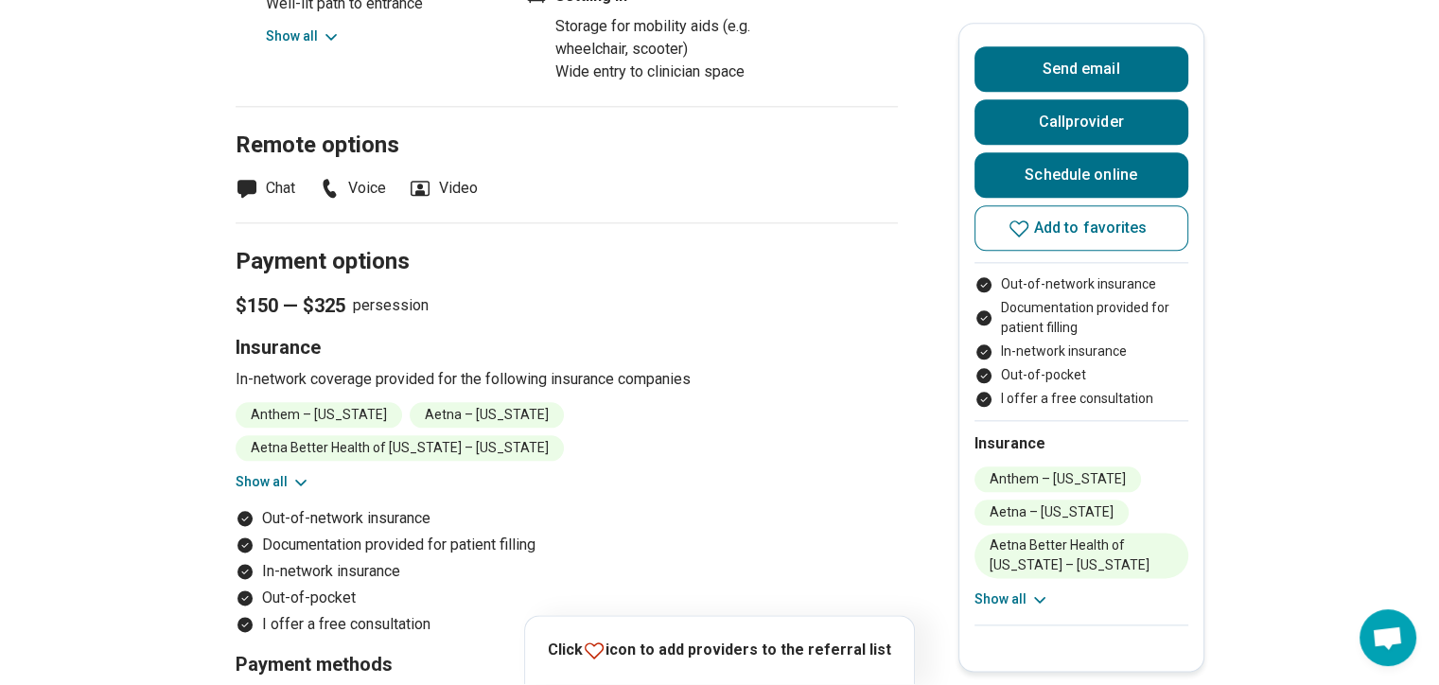
click at [280, 472] on button "Show all" at bounding box center [273, 482] width 75 height 20
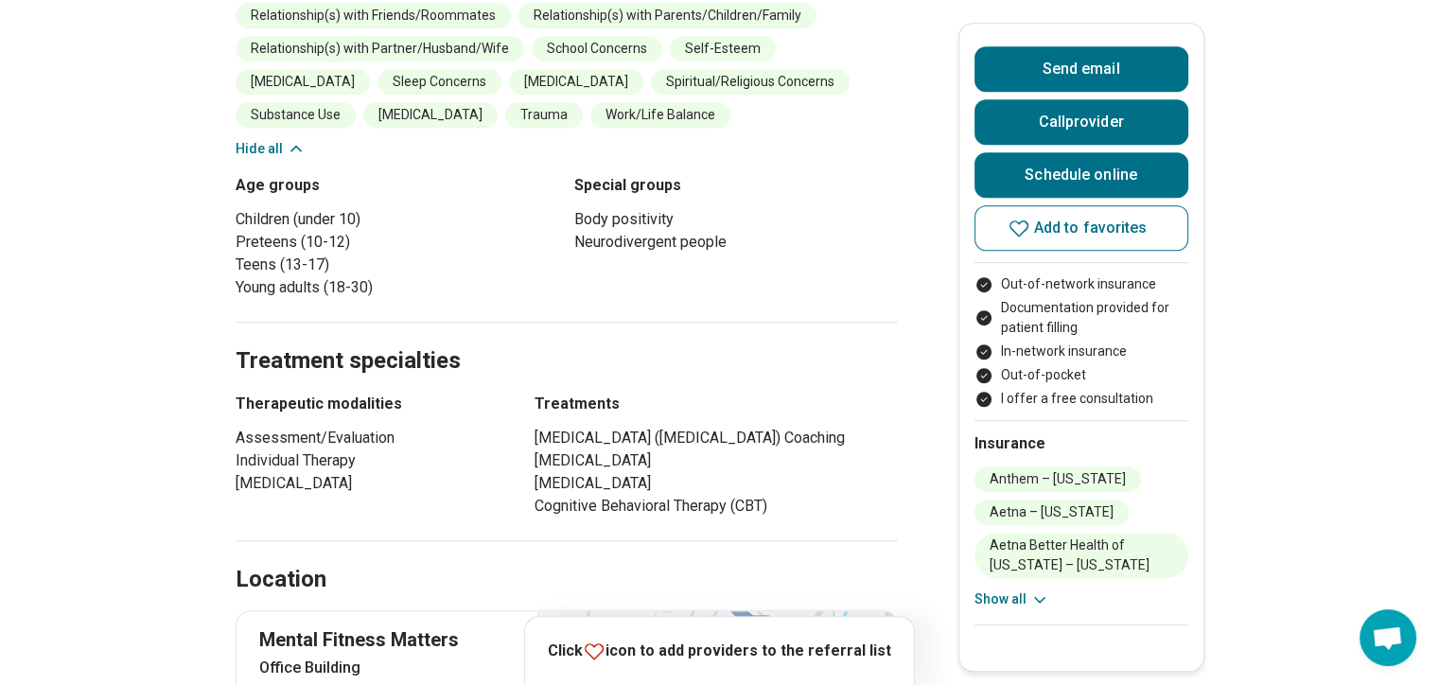
scroll to position [852, 0]
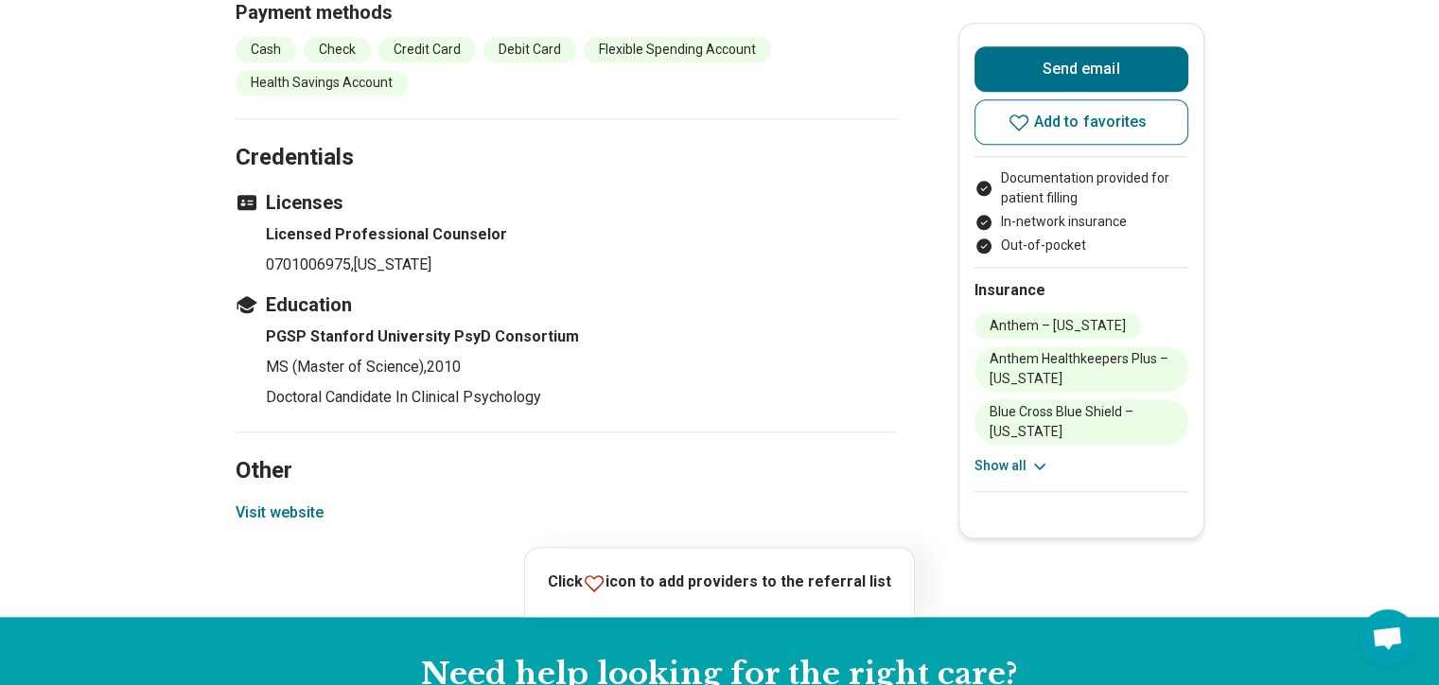
scroll to position [1892, 0]
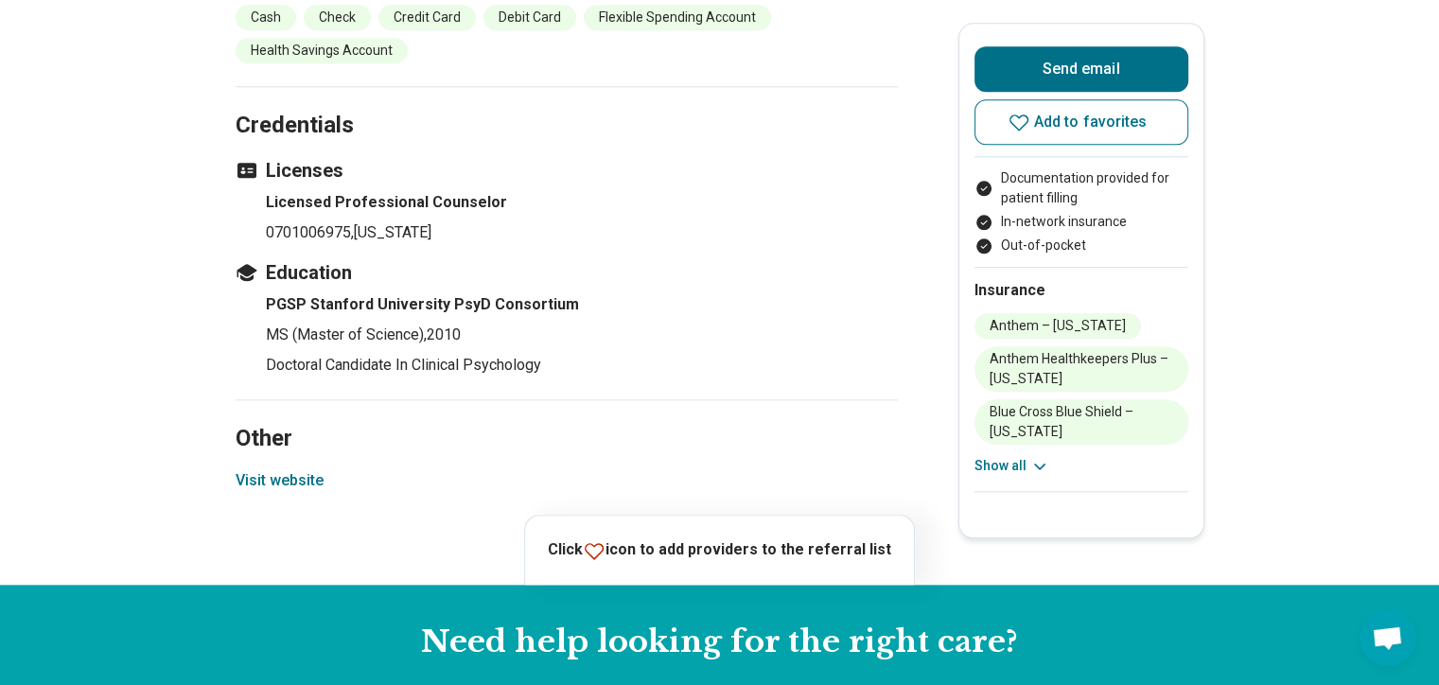
click at [285, 469] on button "Visit website" at bounding box center [280, 480] width 88 height 23
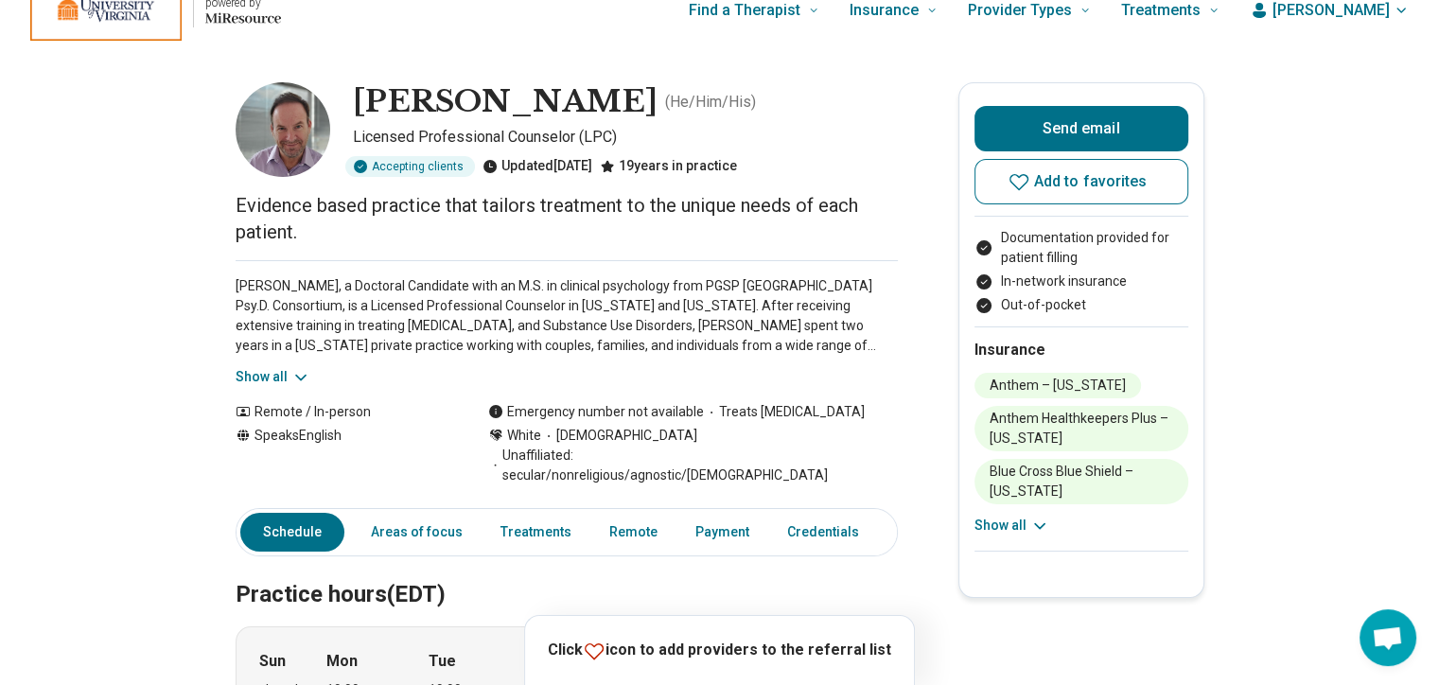
scroll to position [0, 0]
